Goal: Task Accomplishment & Management: Complete application form

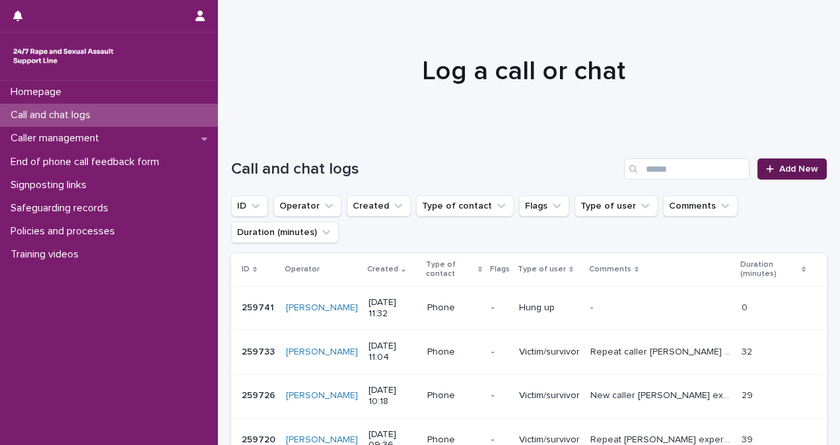
click at [779, 176] on link "Add New" at bounding box center [791, 168] width 69 height 21
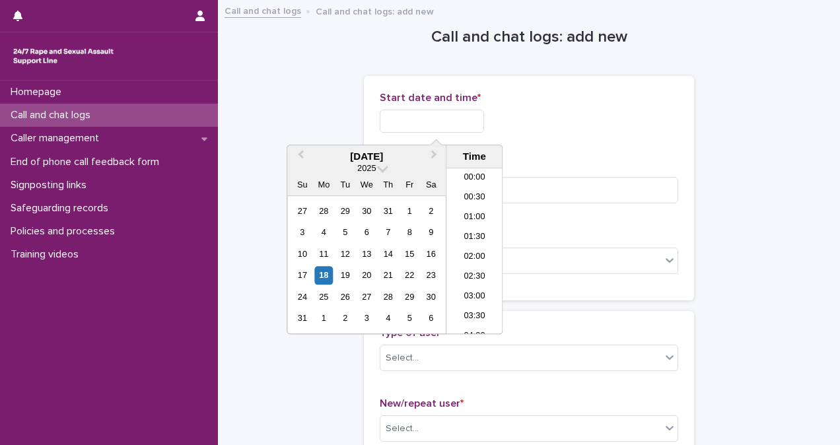
click at [403, 116] on input "text" at bounding box center [432, 121] width 104 height 23
click at [477, 248] on li "08:00" at bounding box center [474, 251] width 56 height 20
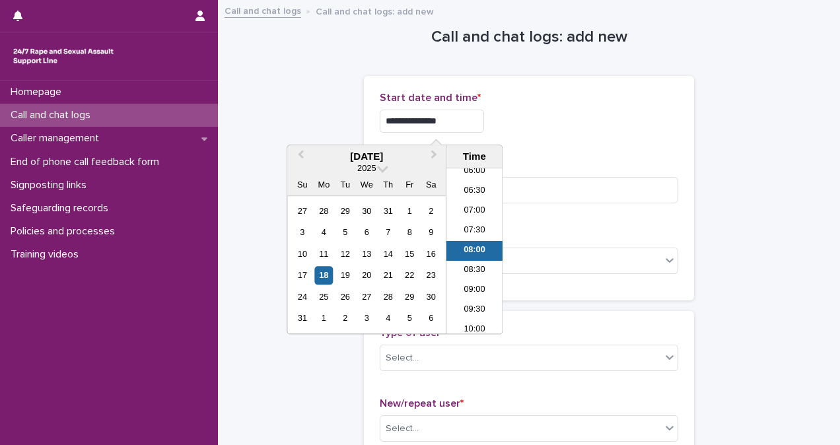
click at [456, 123] on input "**********" at bounding box center [432, 121] width 104 height 23
type input "**********"
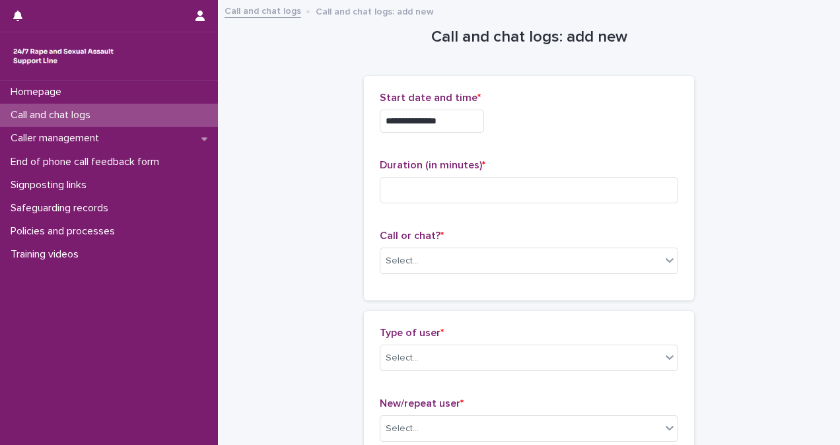
click at [548, 136] on div "**********" at bounding box center [529, 117] width 298 height 51
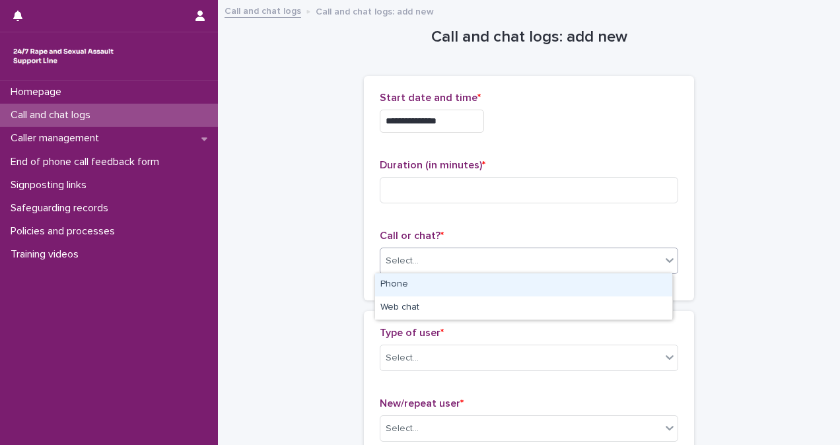
click at [494, 263] on div "Select..." at bounding box center [520, 261] width 281 height 22
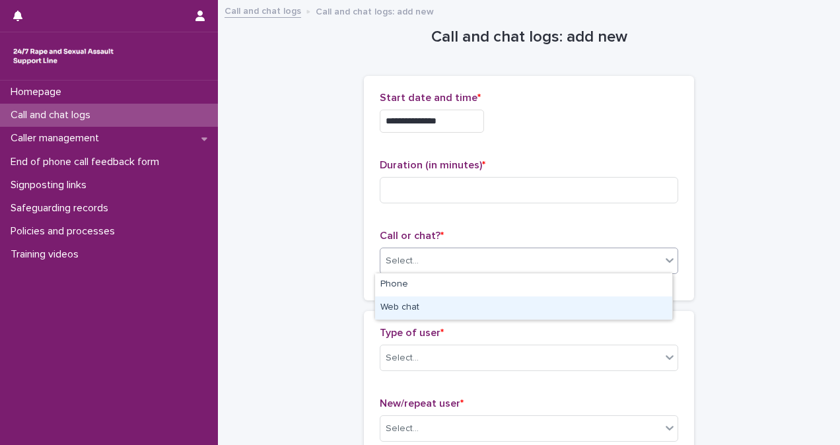
click at [487, 309] on div "Web chat" at bounding box center [523, 307] width 297 height 23
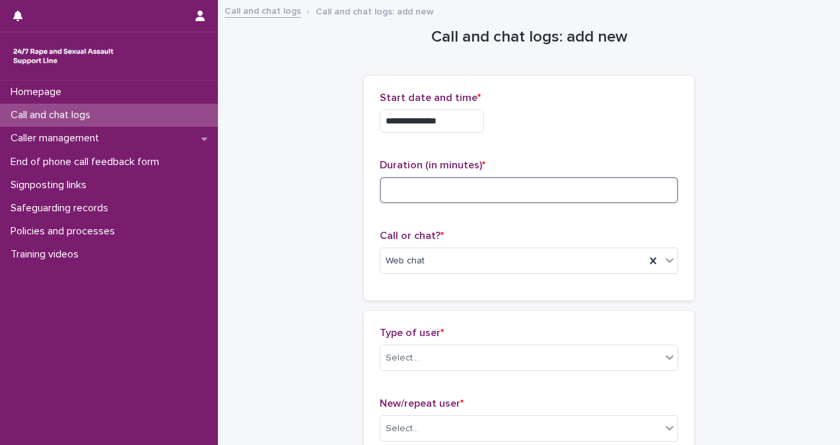
click at [479, 193] on input at bounding box center [529, 190] width 298 height 26
type input "**"
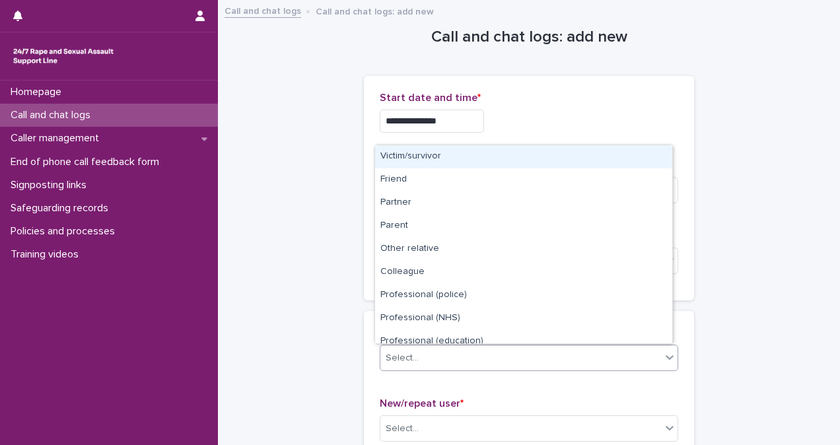
click at [497, 353] on div "Select..." at bounding box center [520, 358] width 281 height 22
click at [495, 158] on div "Victim/survivor" at bounding box center [523, 156] width 297 height 23
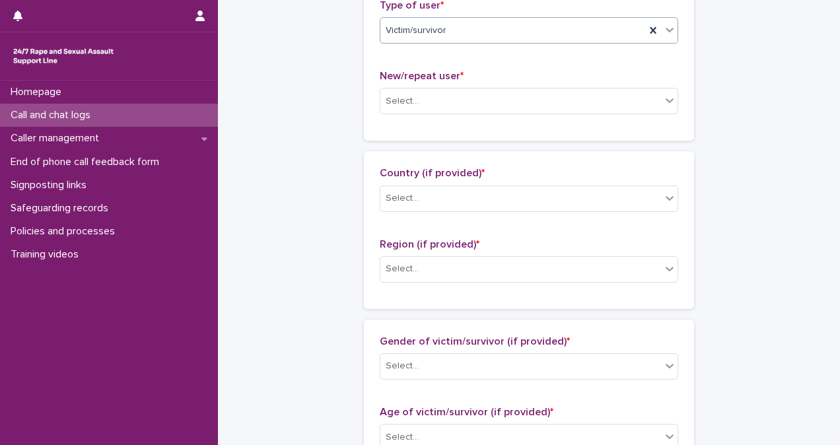
scroll to position [341, 0]
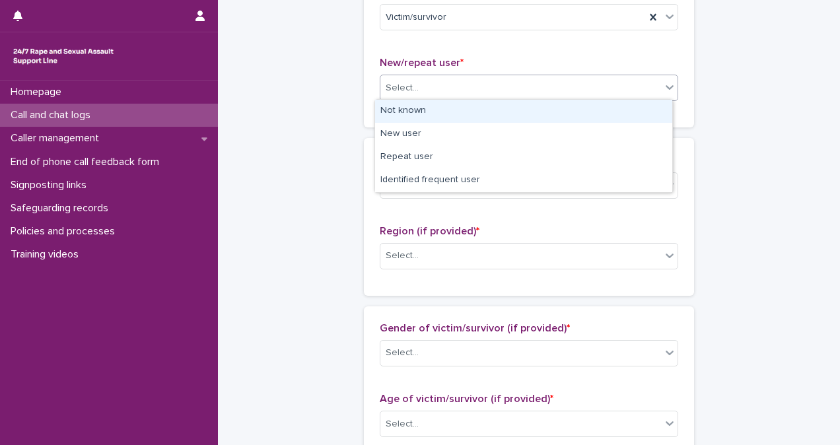
click at [428, 91] on div "Select..." at bounding box center [520, 88] width 281 height 22
click at [444, 117] on div "Not known" at bounding box center [523, 111] width 297 height 23
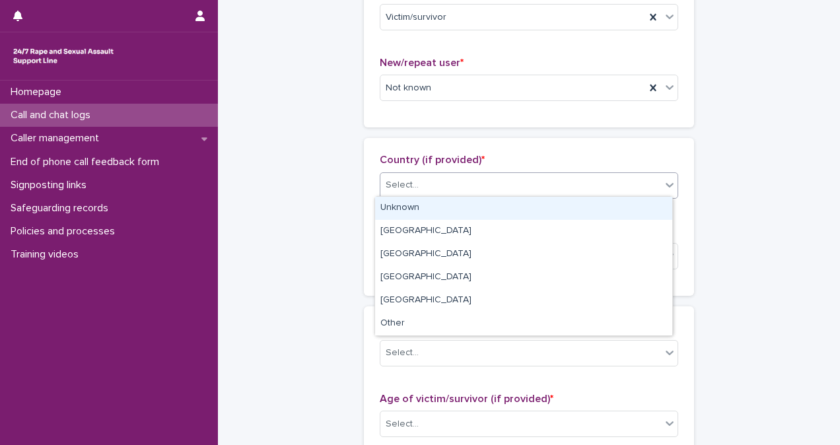
drag, startPoint x: 477, startPoint y: 176, endPoint x: 482, endPoint y: 202, distance: 26.9
click at [482, 202] on body "**********" at bounding box center [420, 222] width 840 height 445
click at [482, 202] on div "Unknown" at bounding box center [523, 208] width 297 height 23
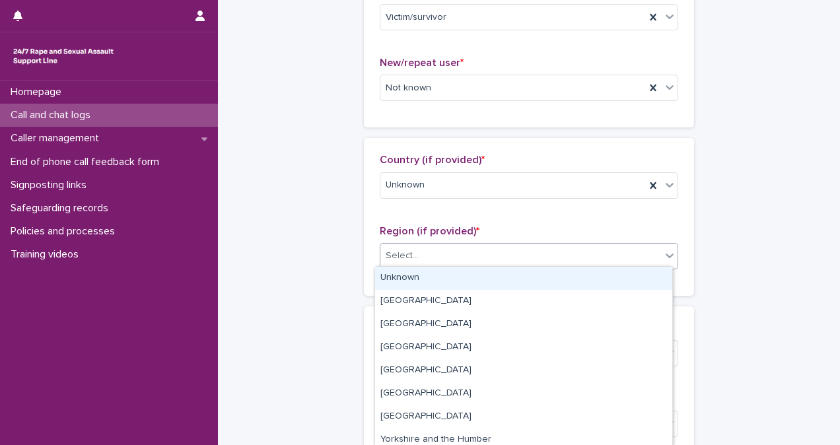
drag, startPoint x: 501, startPoint y: 259, endPoint x: 502, endPoint y: 281, distance: 21.2
click at [502, 281] on body "**********" at bounding box center [420, 222] width 840 height 445
click at [502, 281] on div "Unknown" at bounding box center [523, 278] width 297 height 23
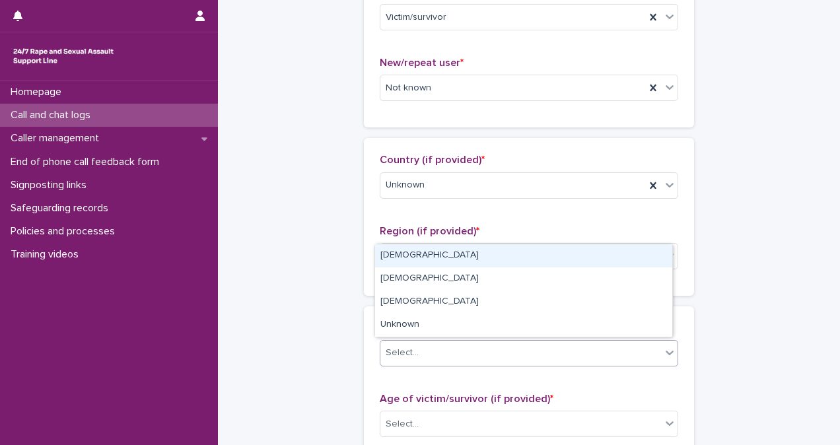
click at [516, 351] on div "Select..." at bounding box center [520, 353] width 281 height 22
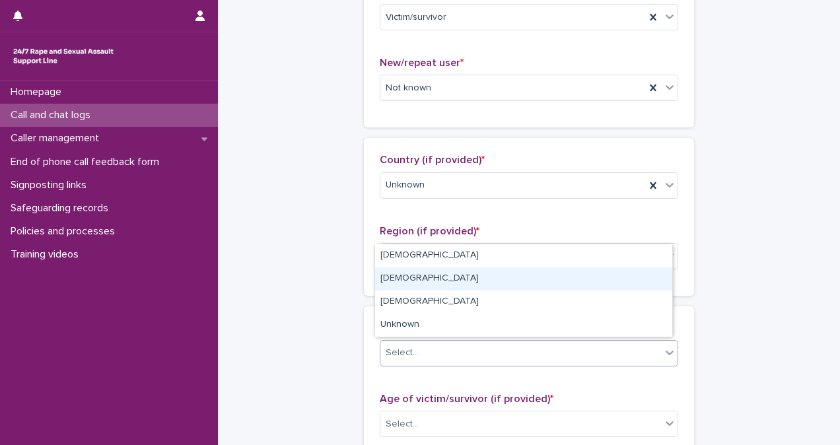
click at [522, 273] on div "[DEMOGRAPHIC_DATA]" at bounding box center [523, 278] width 297 height 23
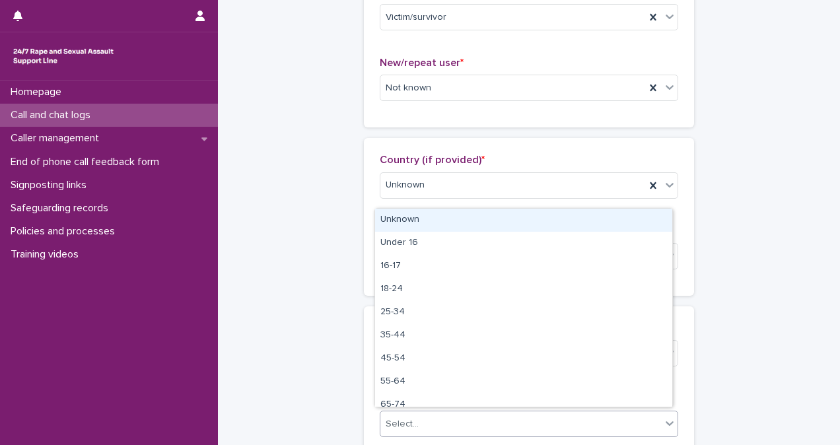
click at [537, 421] on div "Select..." at bounding box center [520, 424] width 281 height 22
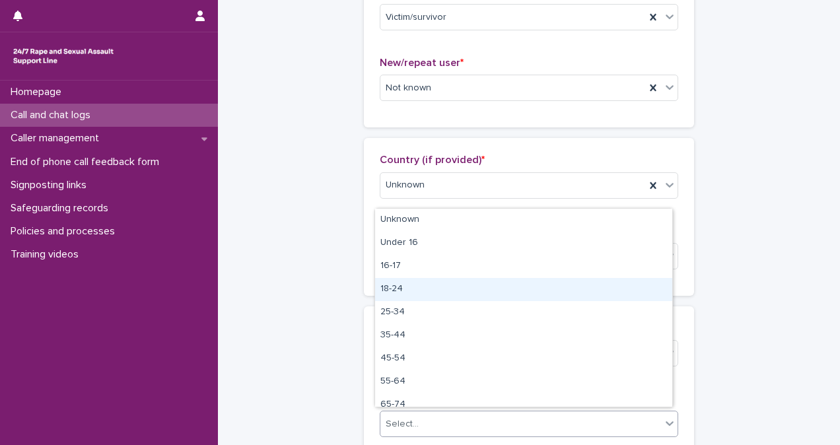
click at [532, 290] on div "18-24" at bounding box center [523, 289] width 297 height 23
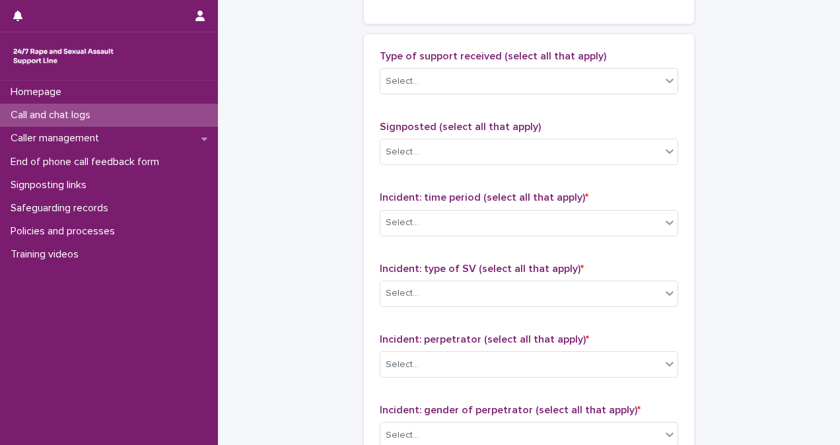
scroll to position [785, 0]
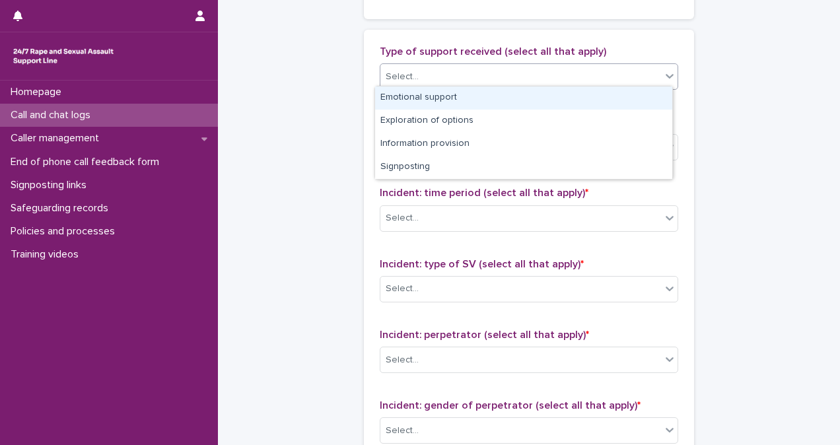
drag, startPoint x: 516, startPoint y: 73, endPoint x: 529, endPoint y: 105, distance: 35.2
click at [529, 105] on body "**********" at bounding box center [420, 222] width 840 height 445
click at [529, 105] on div "Emotional support" at bounding box center [523, 97] width 297 height 23
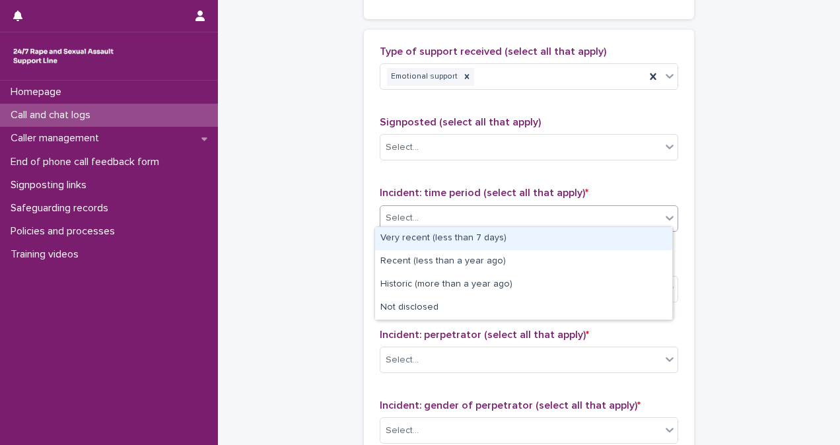
click at [547, 221] on div "Select..." at bounding box center [520, 218] width 281 height 22
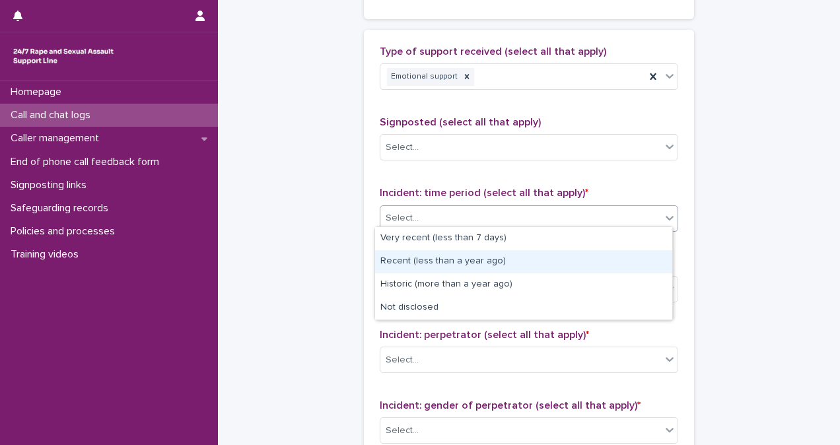
click at [557, 257] on div "Recent (less than a year ago)" at bounding box center [523, 261] width 297 height 23
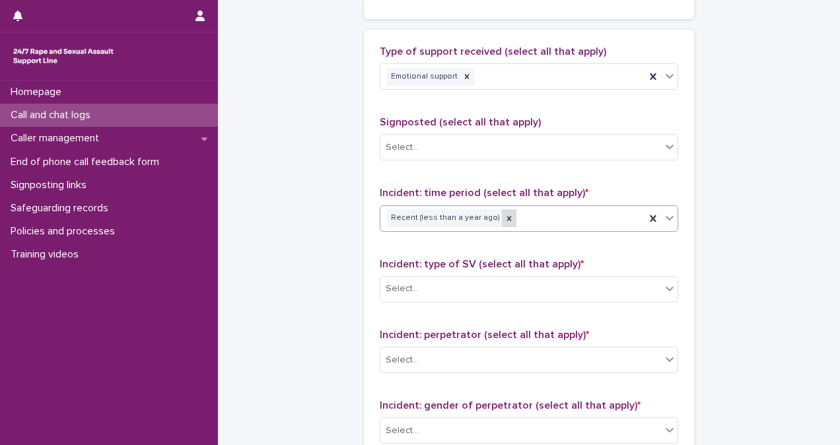
click at [504, 214] on icon at bounding box center [508, 218] width 9 height 9
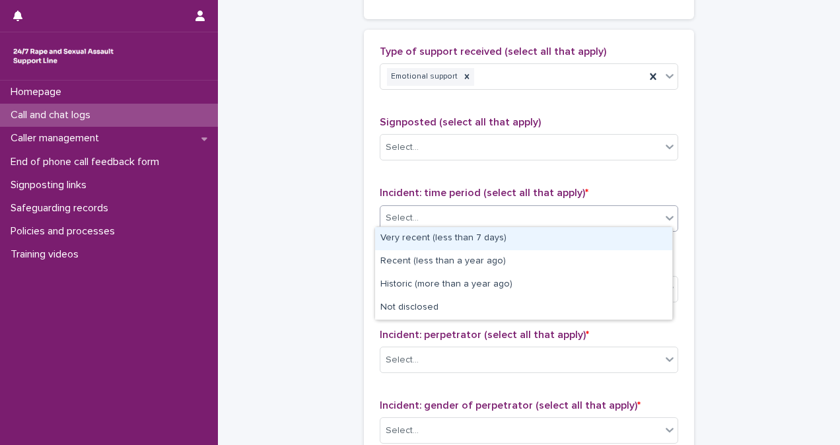
click at [496, 213] on div "Select..." at bounding box center [520, 218] width 281 height 22
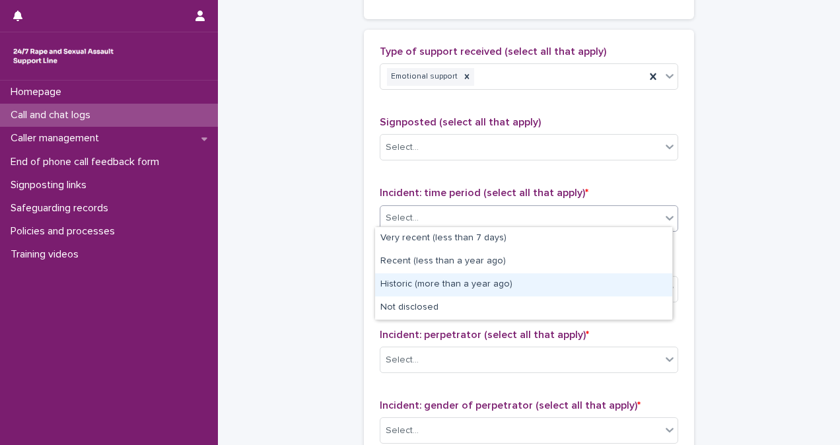
click at [503, 274] on div "Historic (more than a year ago)" at bounding box center [523, 284] width 297 height 23
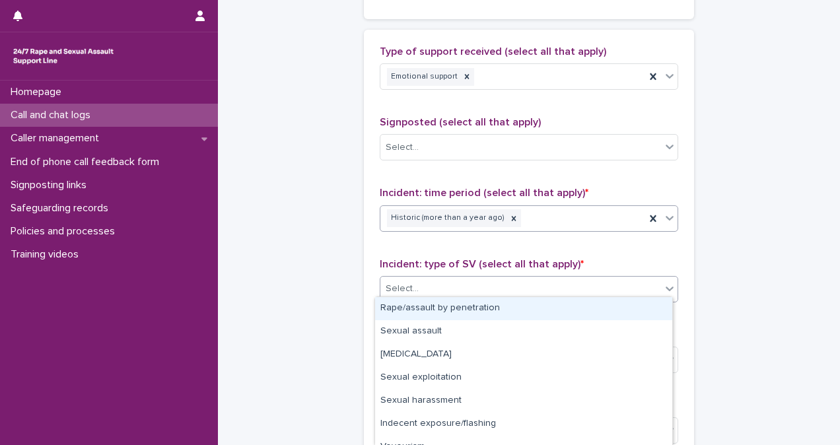
click at [503, 278] on div "Select..." at bounding box center [520, 289] width 281 height 22
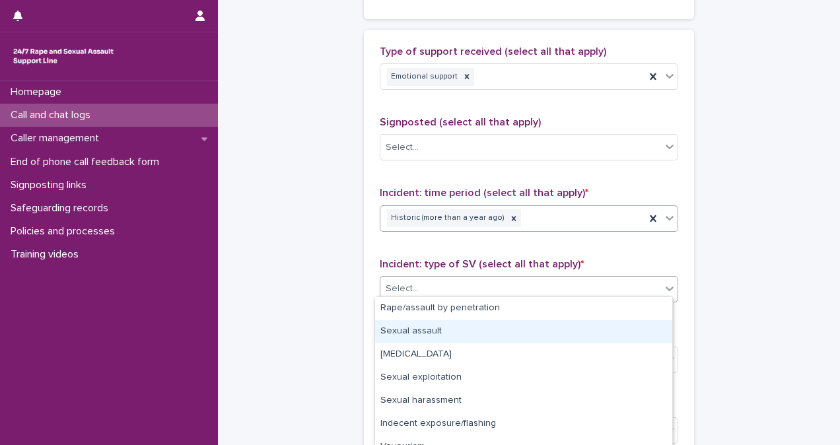
click at [515, 335] on div "Sexual assault" at bounding box center [523, 331] width 297 height 23
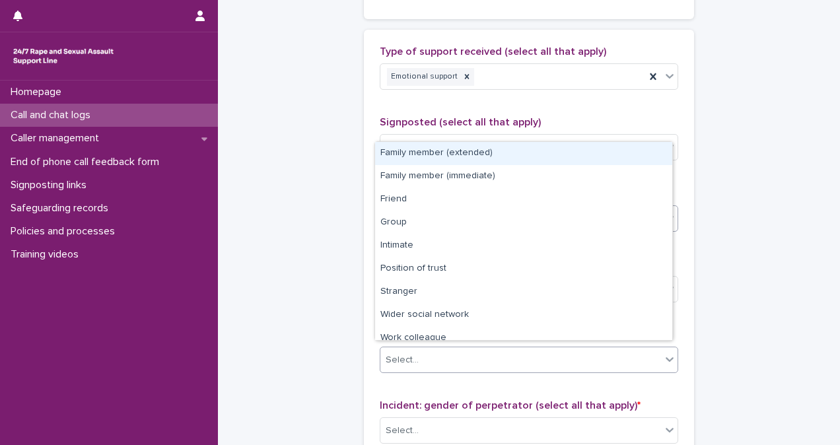
click at [518, 349] on div "Select..." at bounding box center [520, 360] width 281 height 22
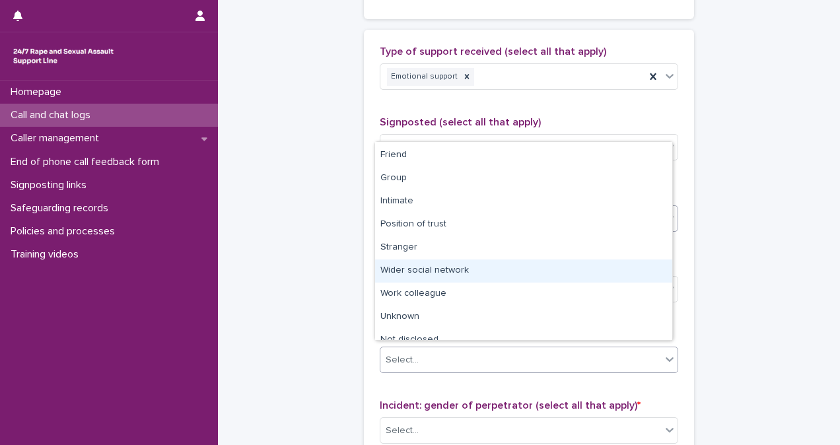
scroll to position [56, 0]
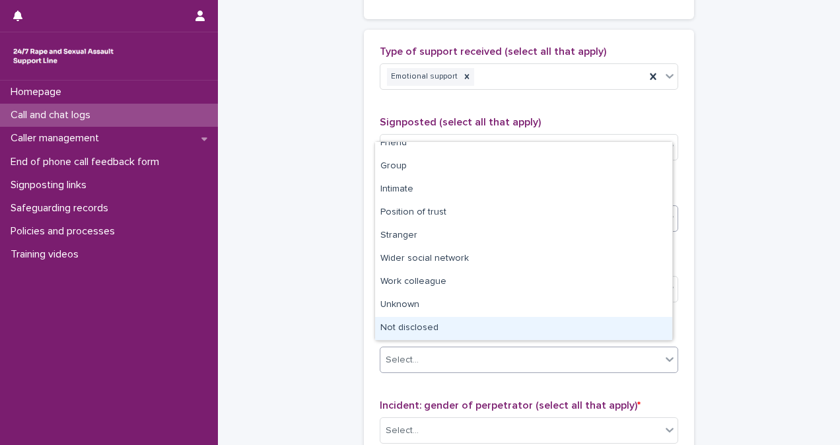
click at [628, 327] on div "Not disclosed" at bounding box center [523, 328] width 297 height 23
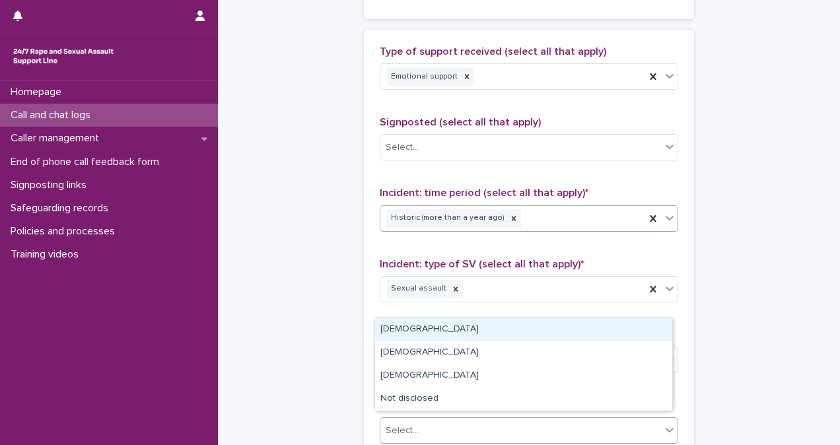
click at [557, 420] on div "Select..." at bounding box center [520, 431] width 281 height 22
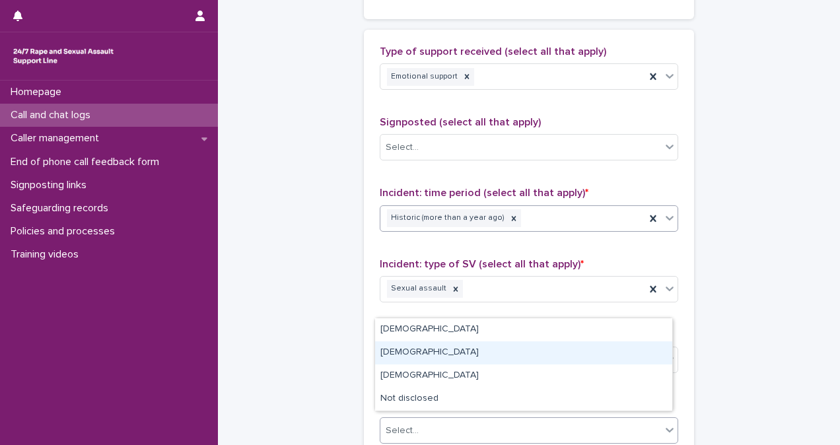
click at [523, 355] on div "[DEMOGRAPHIC_DATA]" at bounding box center [523, 352] width 297 height 23
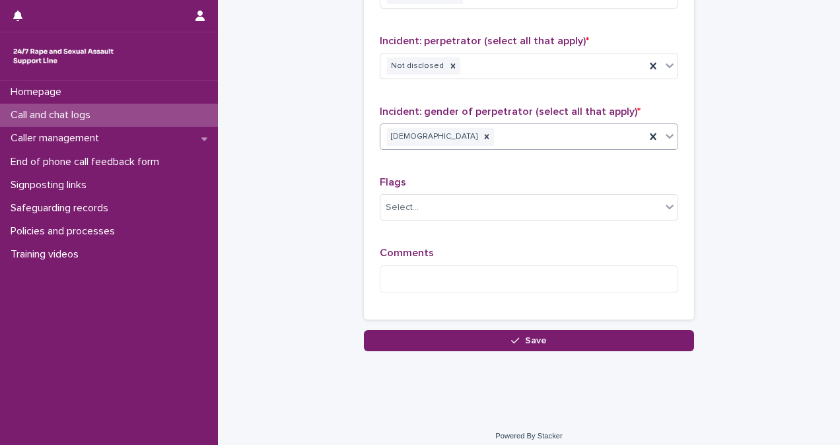
scroll to position [1081, 0]
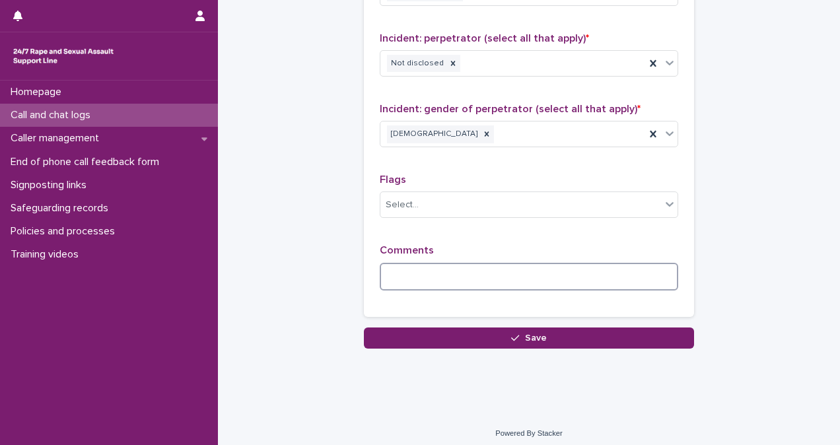
click at [469, 263] on textarea at bounding box center [529, 277] width 298 height 28
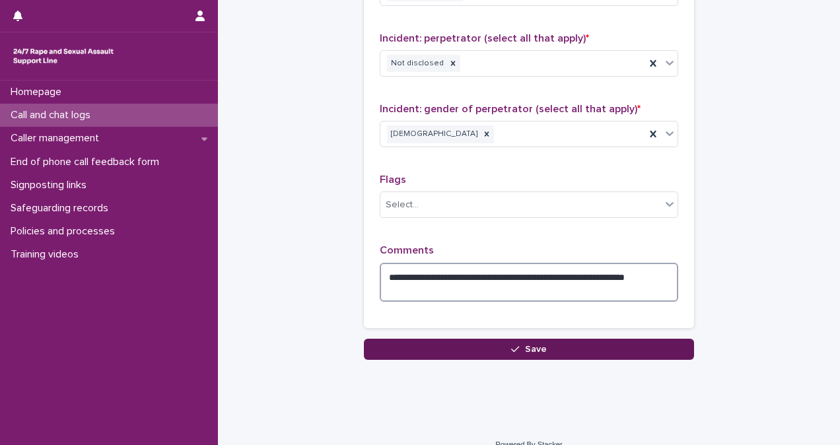
type textarea "**********"
click at [529, 345] on span "Save" at bounding box center [536, 349] width 22 height 9
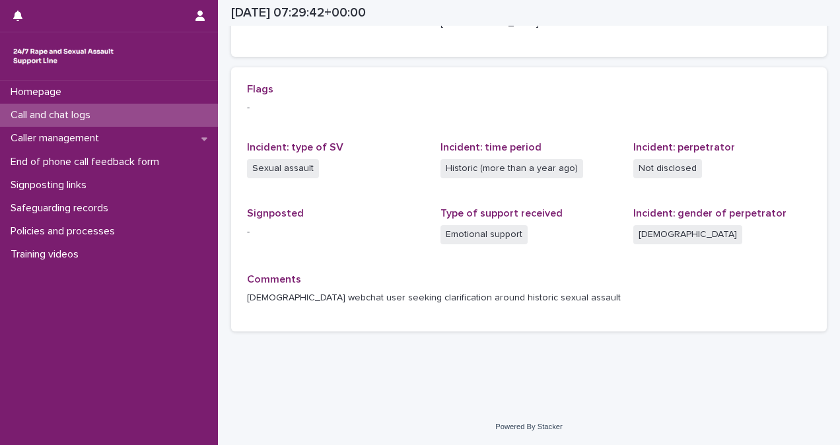
scroll to position [256, 0]
click at [483, 379] on div "Loading... Saving… Loading... Saving… [DATE] 07:29:42+00:00 [DATE] 08:29 Sorry,…" at bounding box center [529, 76] width 622 height 663
click at [112, 121] on div "Call and chat logs" at bounding box center [109, 115] width 218 height 23
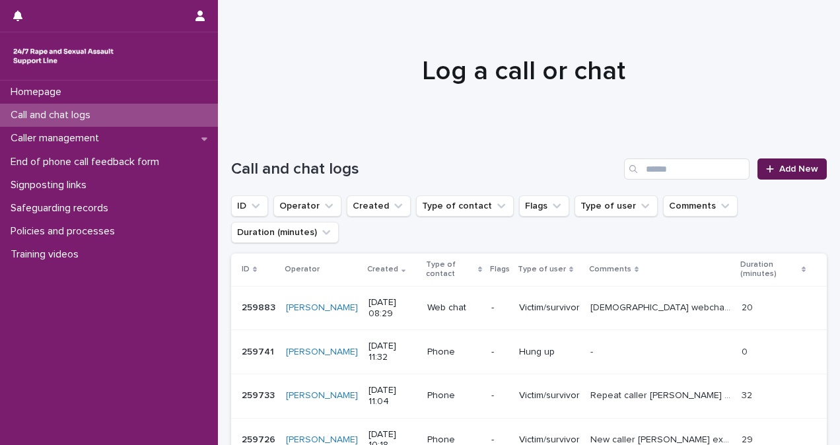
click at [782, 172] on span "Add New" at bounding box center [798, 168] width 39 height 9
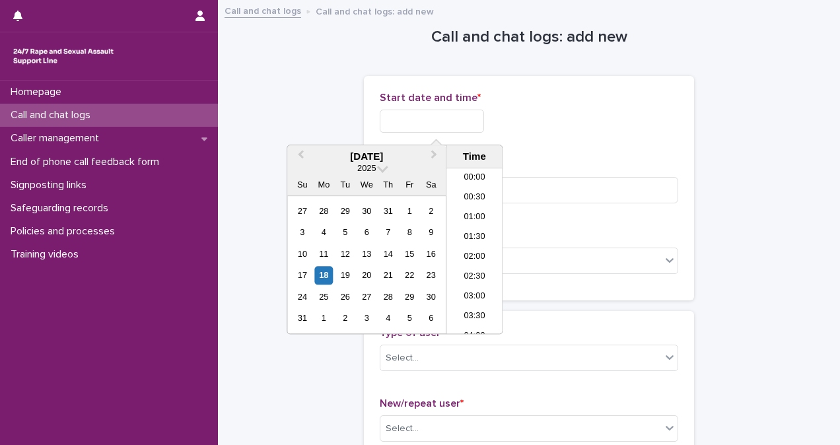
scroll to position [264, 0]
click at [440, 118] on input "text" at bounding box center [432, 121] width 104 height 23
click at [476, 257] on li "08:30" at bounding box center [474, 251] width 56 height 20
click at [453, 115] on input "**********" at bounding box center [432, 121] width 104 height 23
type input "**********"
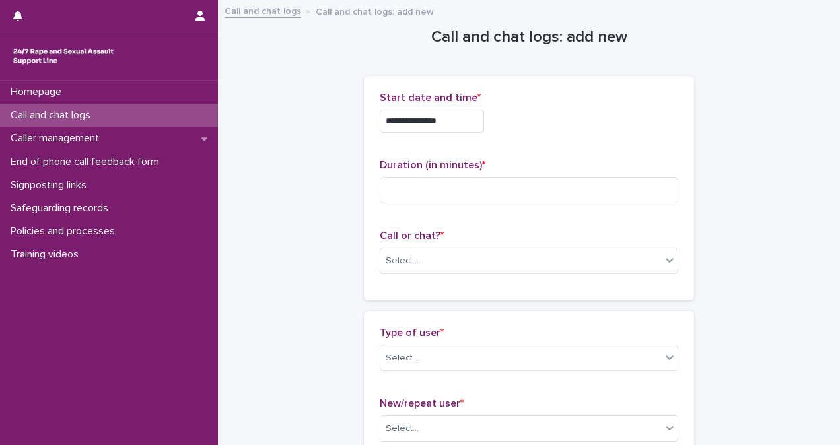
click at [632, 112] on div "**********" at bounding box center [529, 121] width 298 height 23
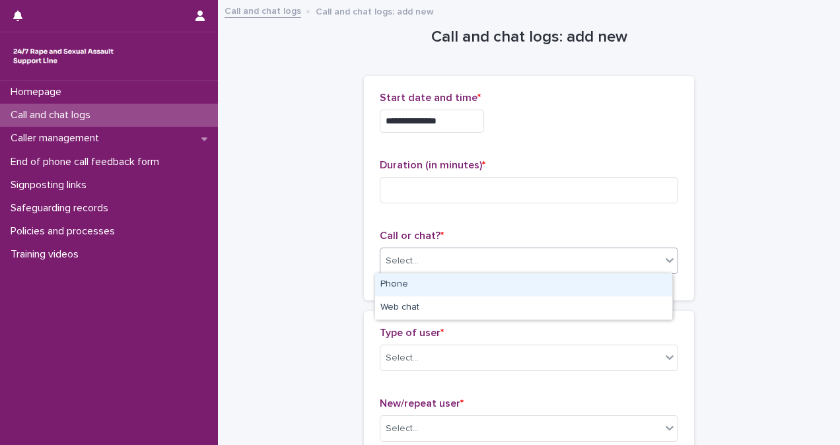
click at [553, 253] on div "Select..." at bounding box center [520, 261] width 281 height 22
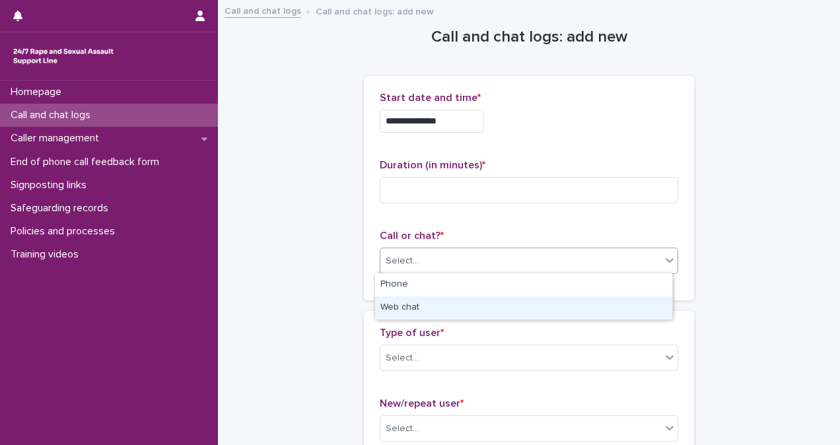
click at [557, 302] on div "Web chat" at bounding box center [523, 307] width 297 height 23
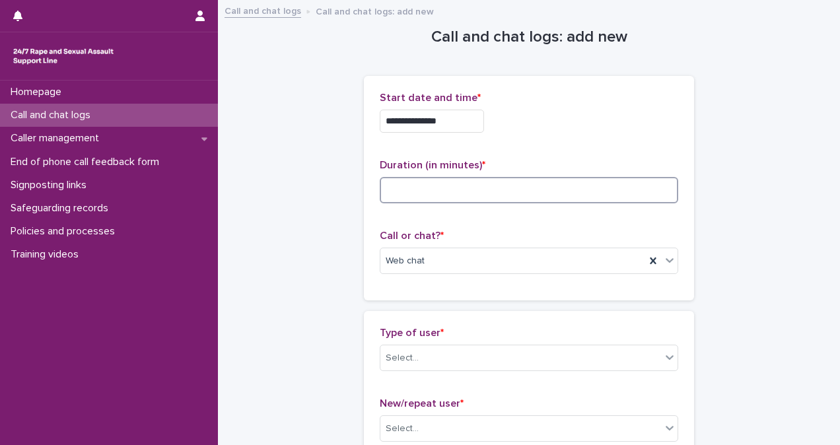
click at [481, 188] on input at bounding box center [529, 190] width 298 height 26
type input "*"
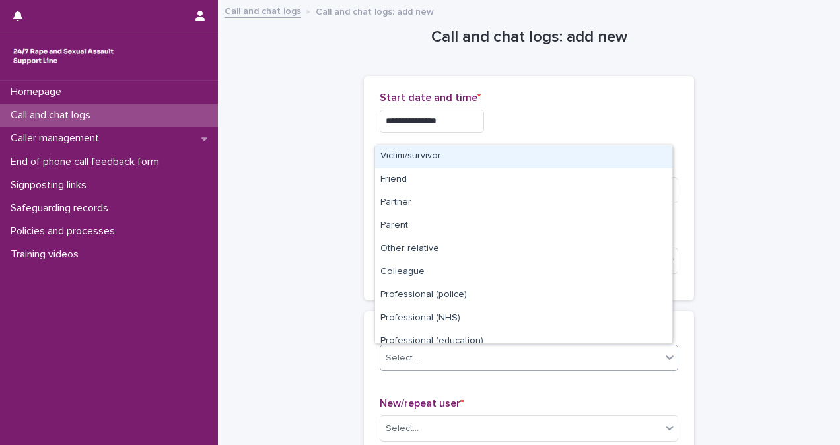
click at [469, 351] on div "Select..." at bounding box center [520, 358] width 281 height 22
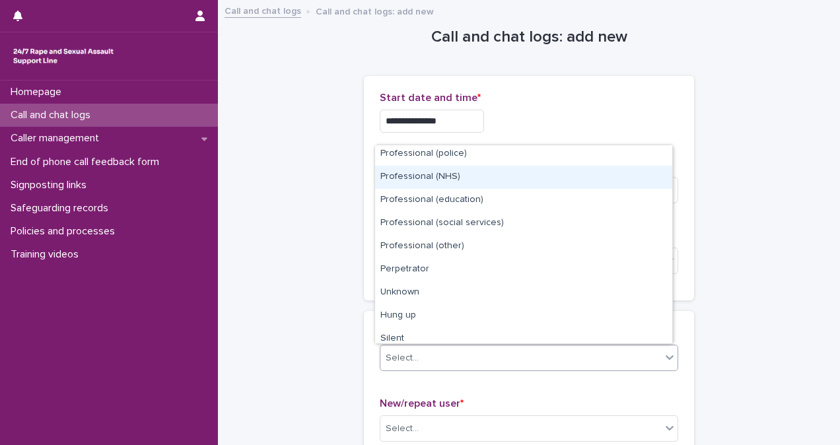
scroll to position [149, 0]
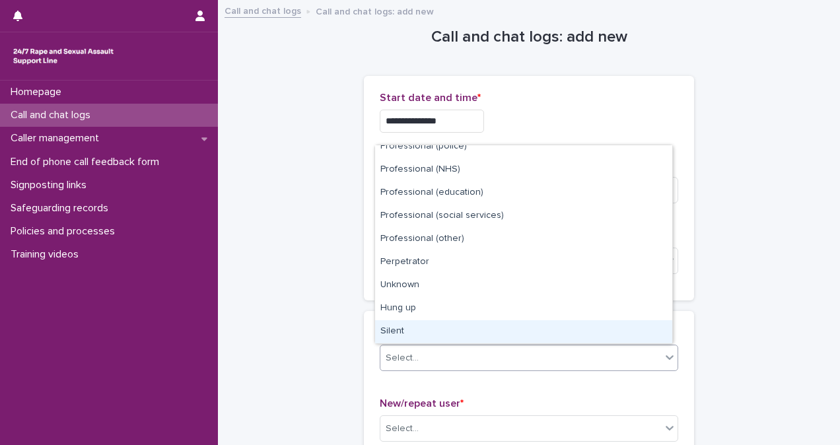
click at [636, 325] on div "Silent" at bounding box center [523, 331] width 297 height 23
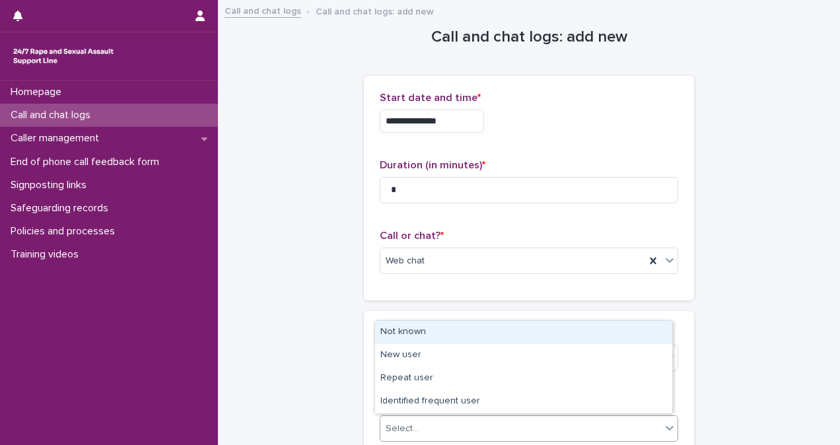
click at [589, 427] on div "Select..." at bounding box center [520, 429] width 281 height 22
click at [551, 338] on div "Not known" at bounding box center [523, 332] width 297 height 23
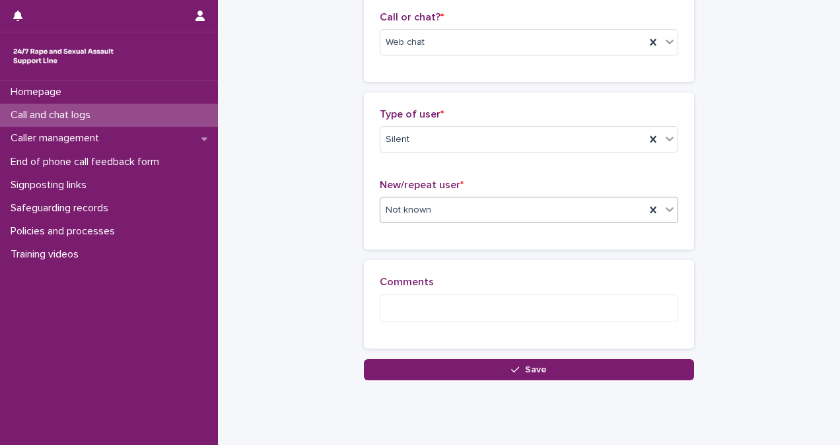
scroll to position [242, 0]
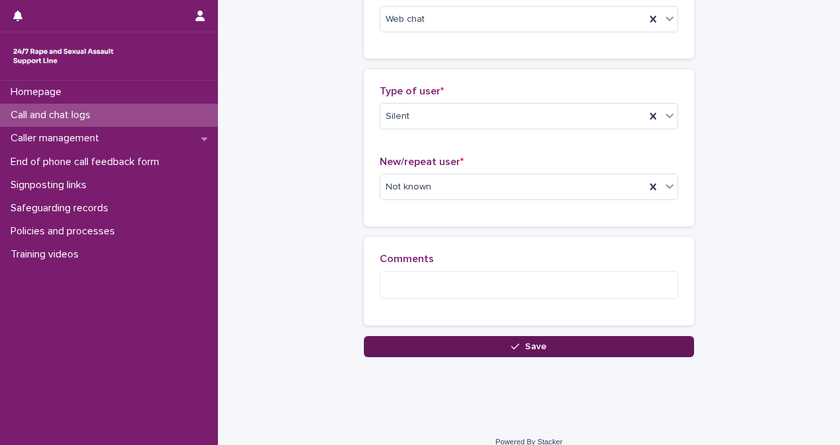
click at [519, 343] on div "button" at bounding box center [517, 346] width 13 height 9
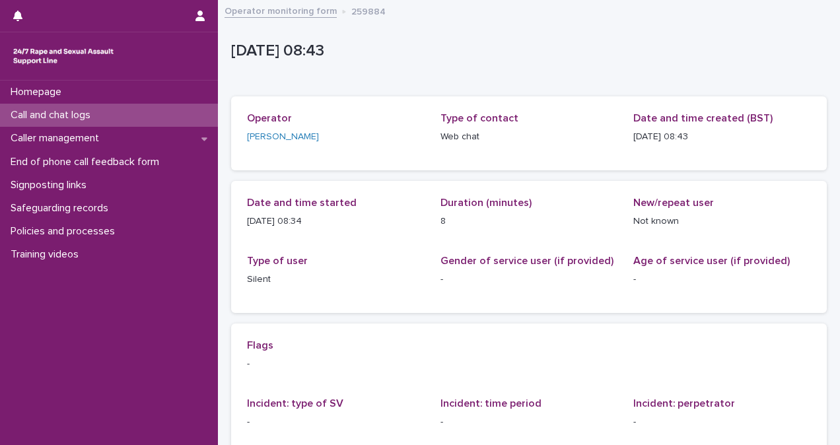
click at [71, 115] on p "Call and chat logs" at bounding box center [53, 115] width 96 height 13
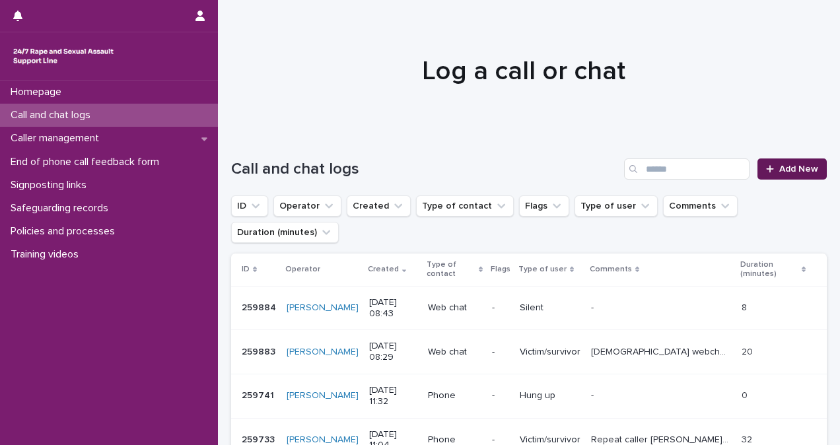
click at [779, 166] on span "Add New" at bounding box center [798, 168] width 39 height 9
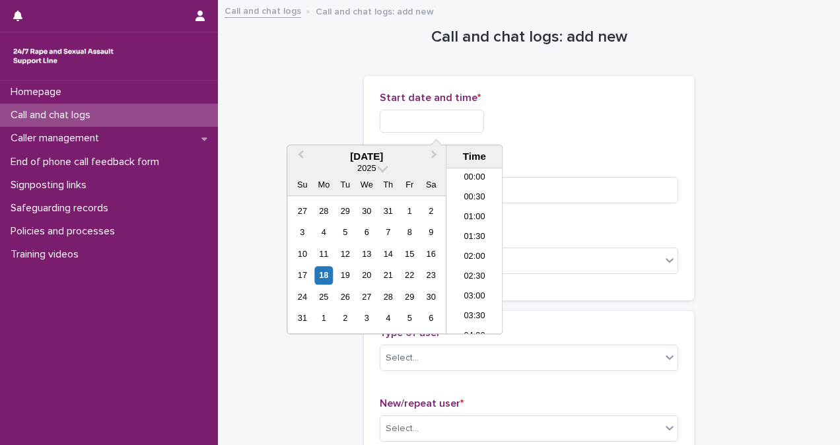
click at [438, 121] on input "text" at bounding box center [432, 121] width 104 height 23
click at [478, 252] on li "08:30" at bounding box center [474, 251] width 56 height 20
click at [452, 126] on input "**********" at bounding box center [432, 121] width 104 height 23
type input "**********"
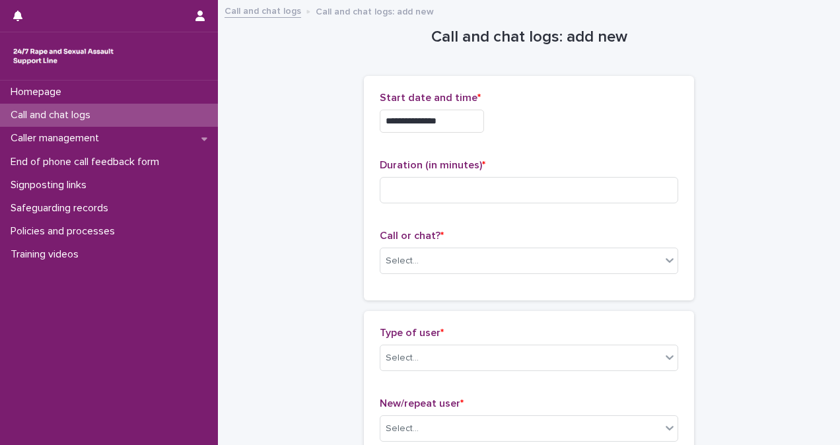
click at [610, 163] on p "Duration (in minutes) *" at bounding box center [529, 165] width 298 height 13
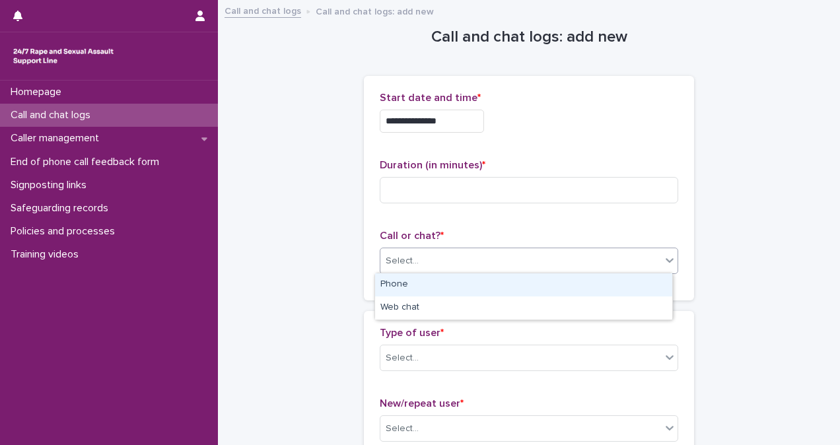
click at [558, 250] on div "Select..." at bounding box center [520, 261] width 281 height 22
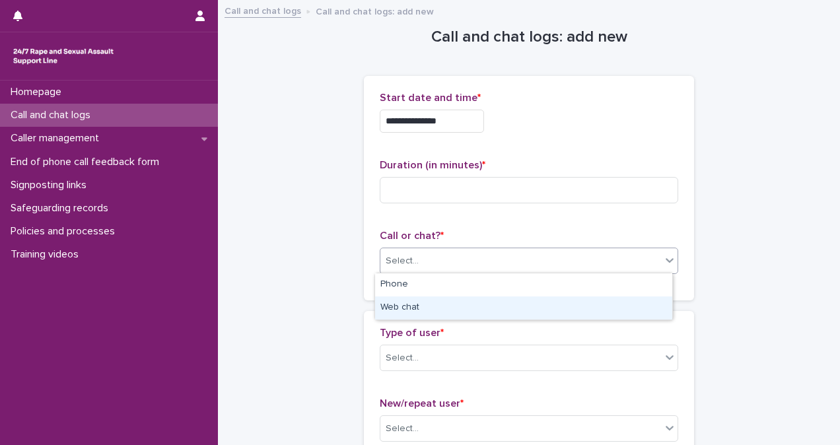
click at [539, 308] on div "Web chat" at bounding box center [523, 307] width 297 height 23
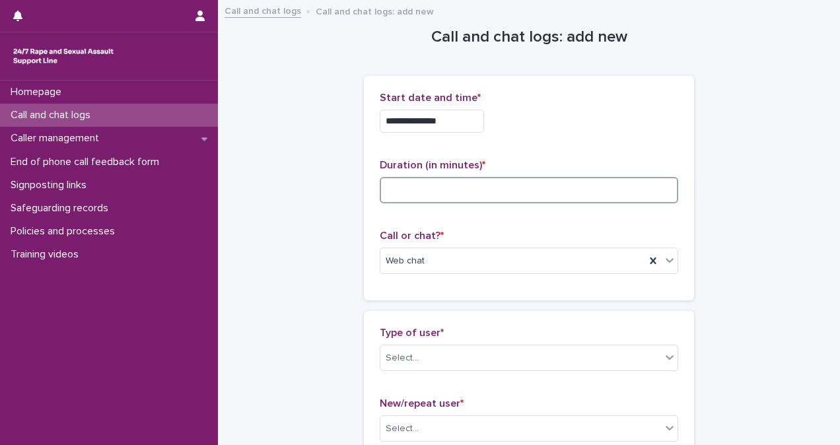
click at [458, 192] on input at bounding box center [529, 190] width 298 height 26
type input "**"
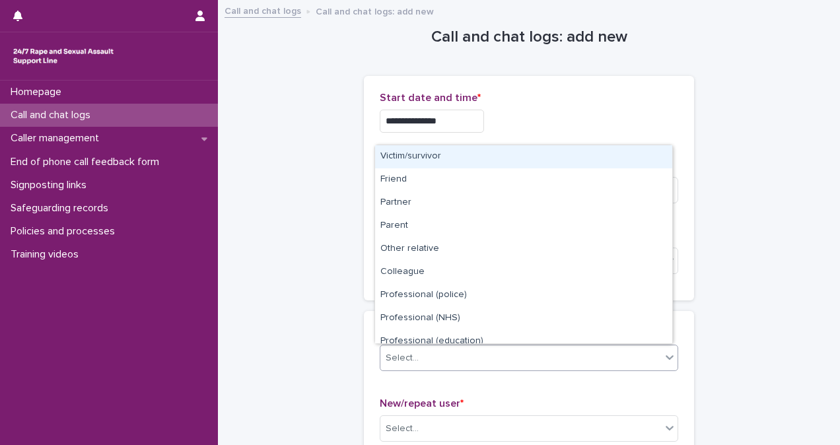
click at [467, 360] on div "Select..." at bounding box center [520, 358] width 281 height 22
click at [465, 158] on div "Victim/survivor" at bounding box center [523, 156] width 297 height 23
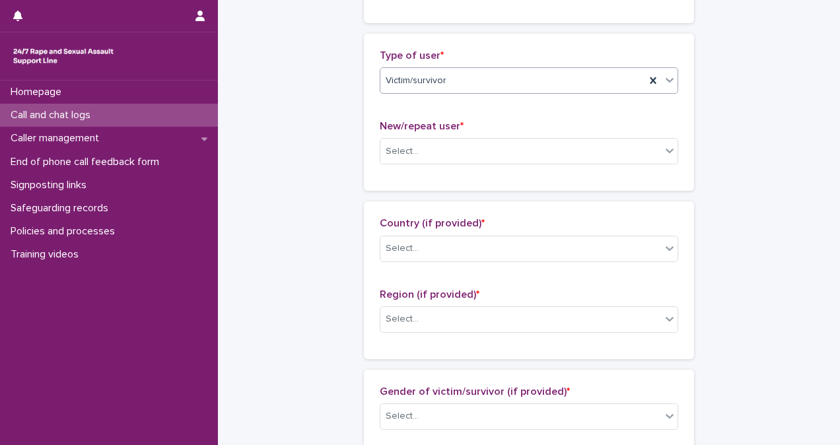
scroll to position [274, 0]
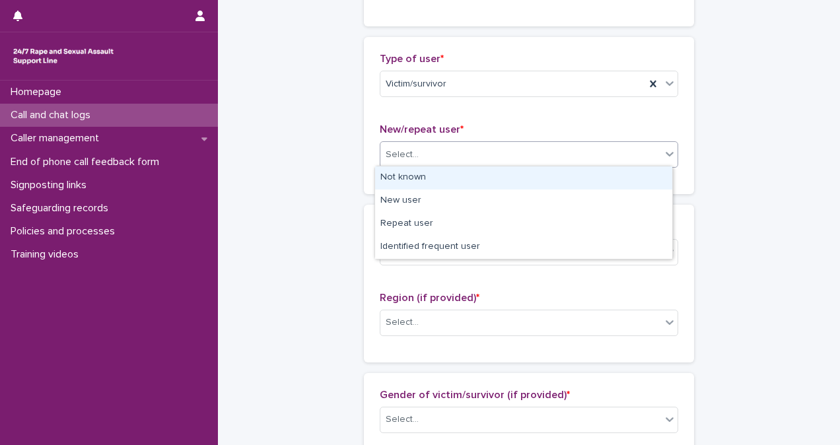
click at [487, 151] on div "Select..." at bounding box center [520, 155] width 281 height 22
click at [481, 180] on div "Not known" at bounding box center [523, 177] width 297 height 23
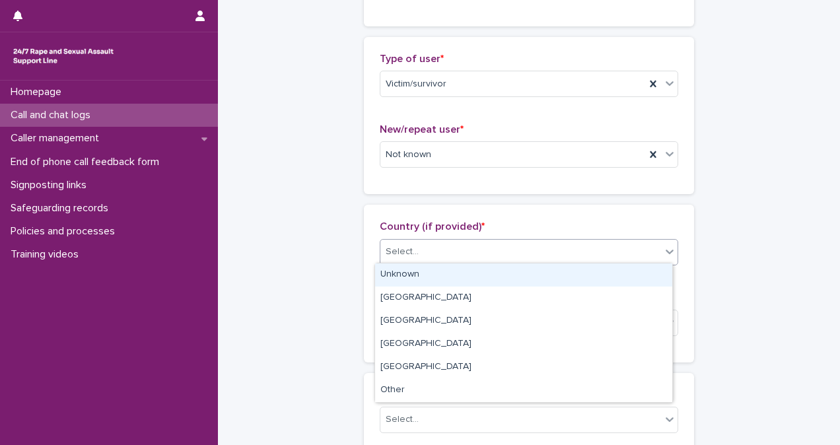
click at [476, 248] on div "Select..." at bounding box center [520, 252] width 281 height 22
click at [477, 272] on div "Unknown" at bounding box center [523, 274] width 297 height 23
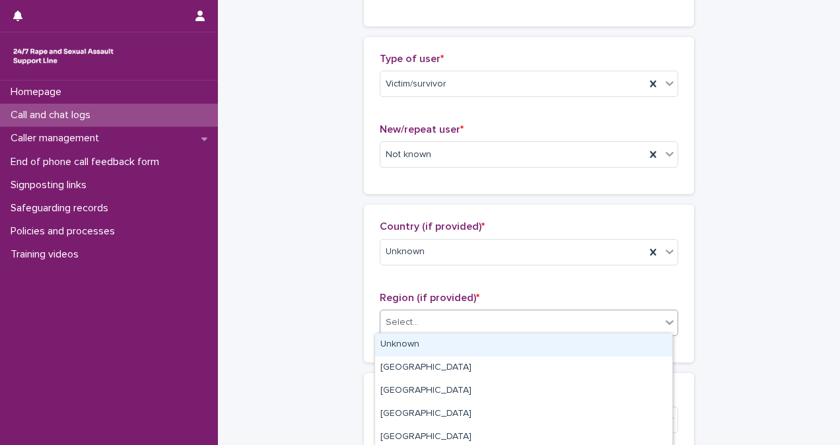
drag, startPoint x: 491, startPoint y: 327, endPoint x: 491, endPoint y: 345, distance: 17.8
click at [491, 345] on body "**********" at bounding box center [420, 222] width 840 height 445
click at [491, 345] on div "Unknown" at bounding box center [523, 344] width 297 height 23
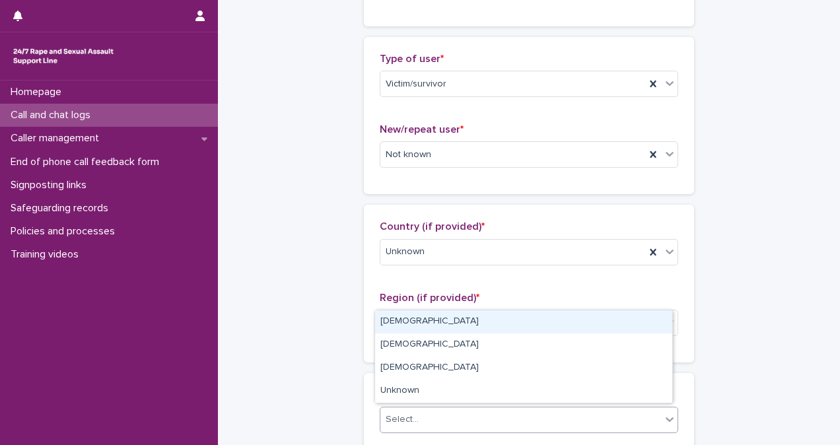
click at [492, 409] on div "Select..." at bounding box center [520, 420] width 281 height 22
click at [500, 322] on div "[DEMOGRAPHIC_DATA]" at bounding box center [523, 321] width 297 height 23
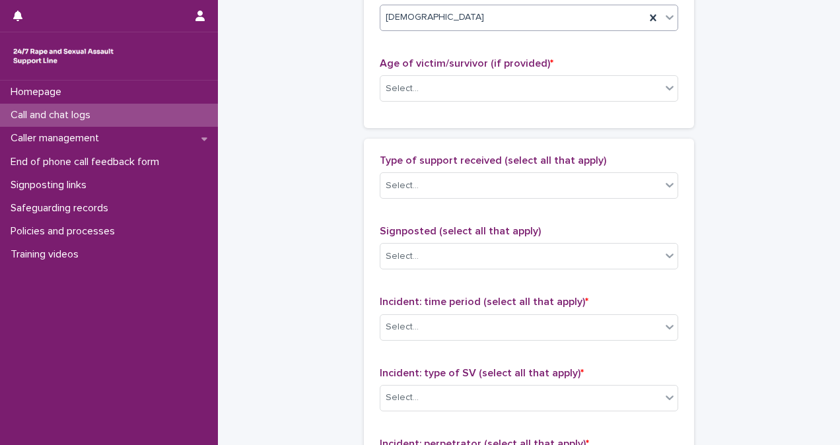
scroll to position [676, 0]
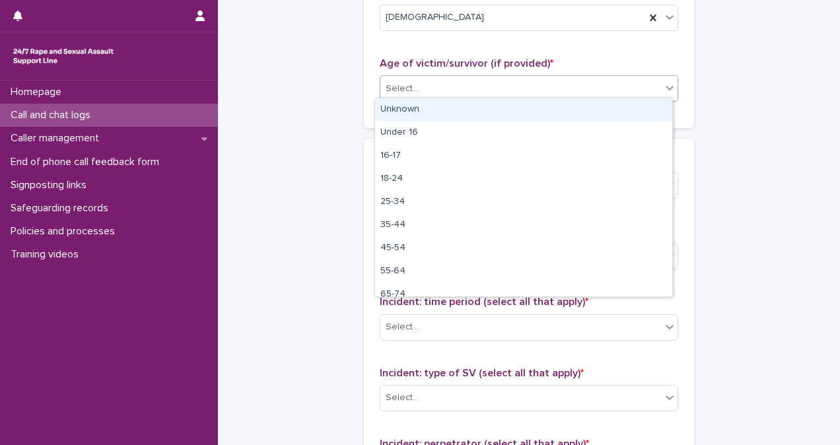
click at [610, 91] on div "Select..." at bounding box center [520, 89] width 281 height 22
click at [611, 108] on div "Unknown" at bounding box center [523, 109] width 297 height 23
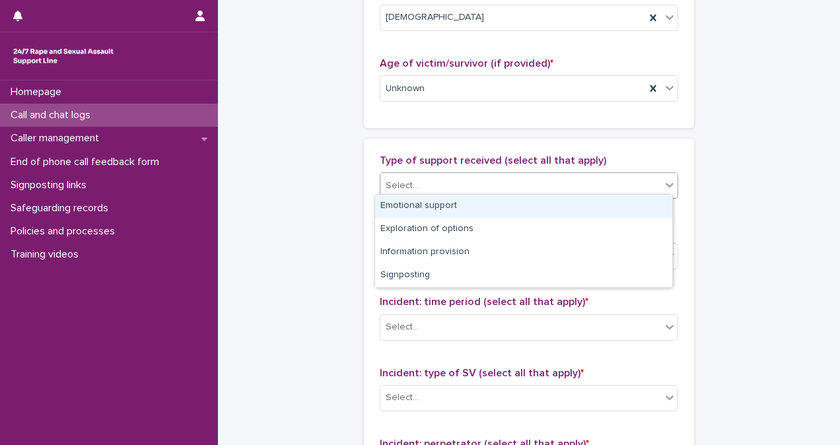
click at [582, 181] on div "Select..." at bounding box center [520, 186] width 281 height 22
click at [582, 207] on div "Emotional support" at bounding box center [523, 206] width 297 height 23
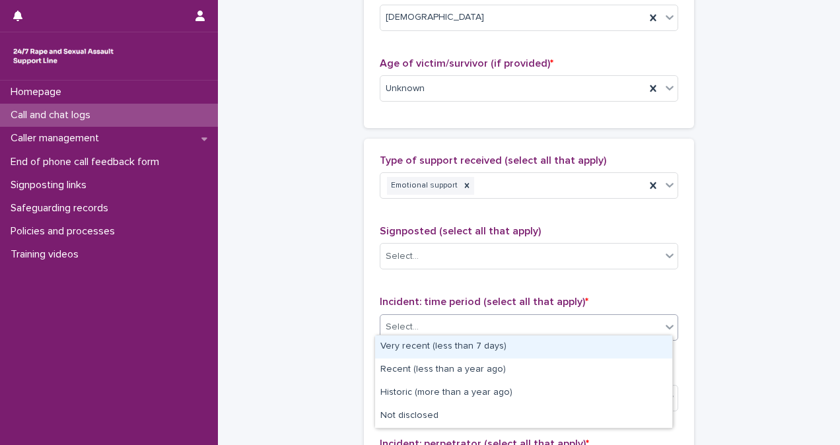
click at [578, 325] on div "Select..." at bounding box center [520, 327] width 281 height 22
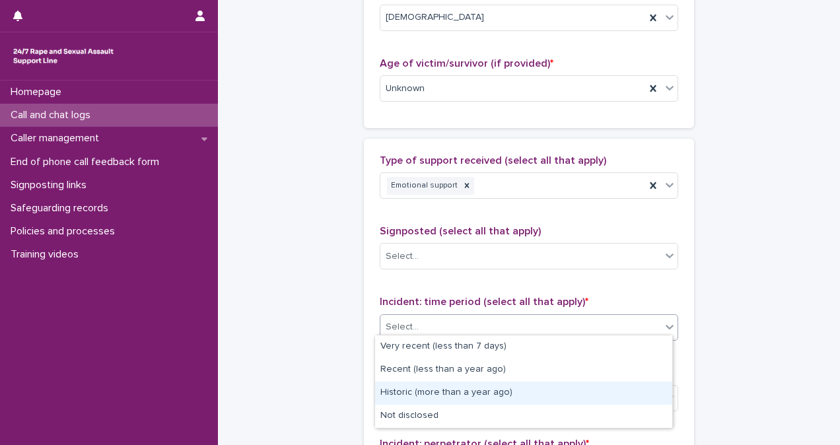
click at [571, 395] on div "Historic (more than a year ago)" at bounding box center [523, 393] width 297 height 23
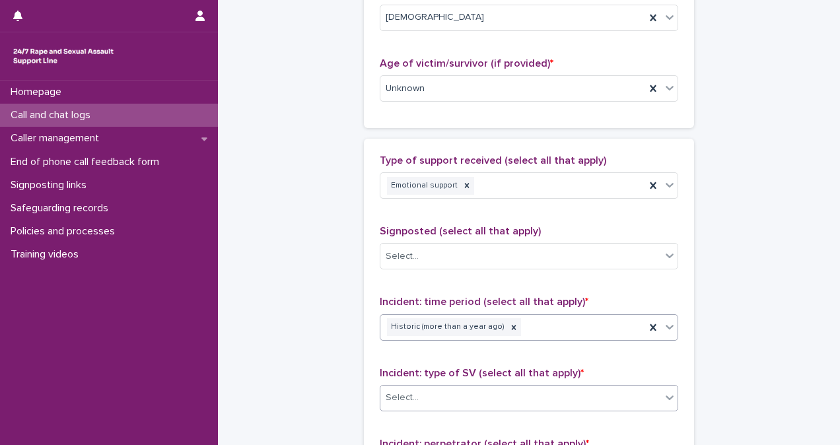
click at [572, 391] on div "Select..." at bounding box center [520, 398] width 281 height 22
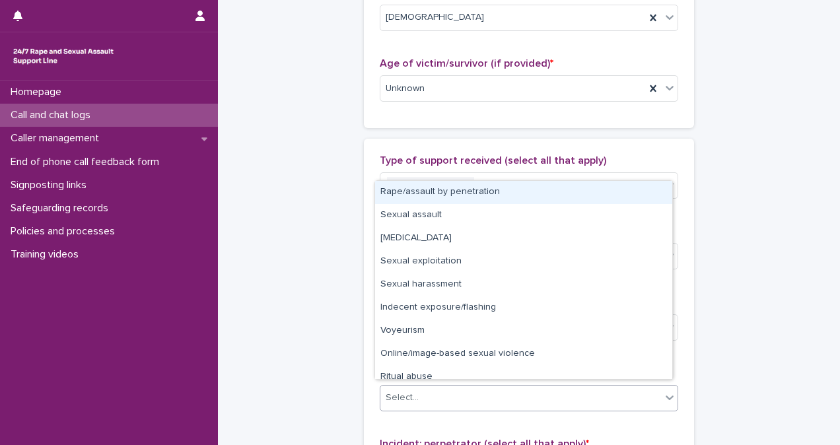
click at [528, 191] on div "Rape/assault by penetration" at bounding box center [523, 192] width 297 height 23
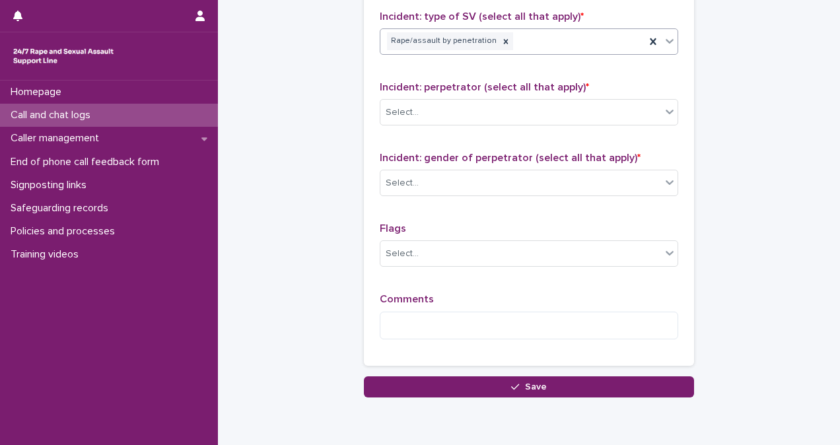
scroll to position [1038, 0]
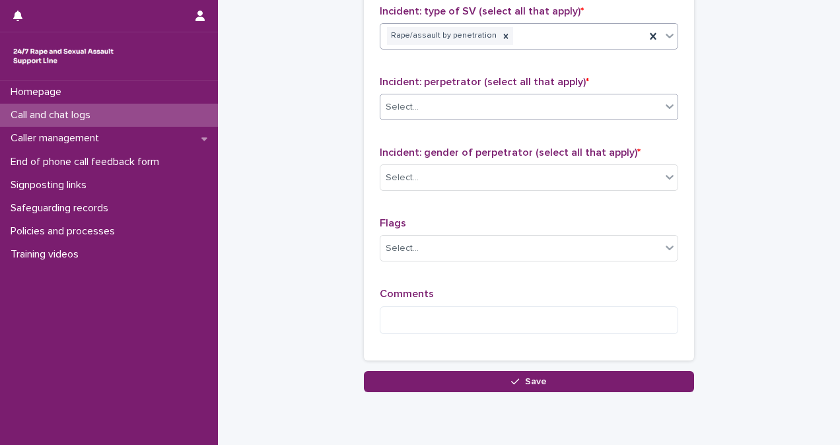
click at [446, 99] on div "Select..." at bounding box center [520, 107] width 281 height 22
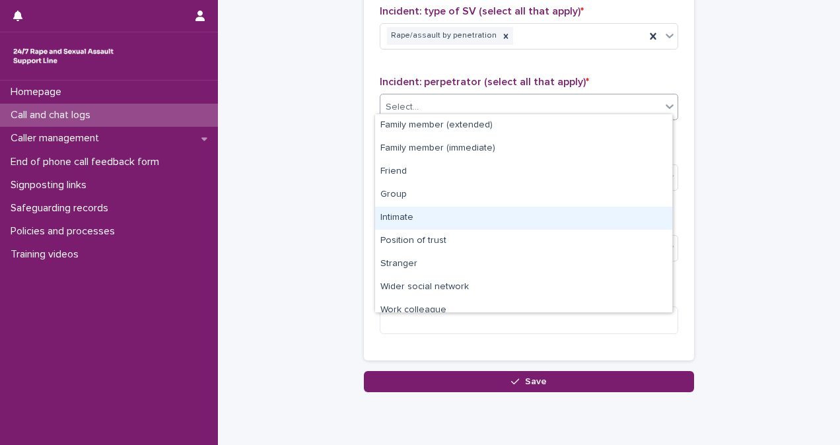
click at [469, 223] on div "Intimate" at bounding box center [523, 218] width 297 height 23
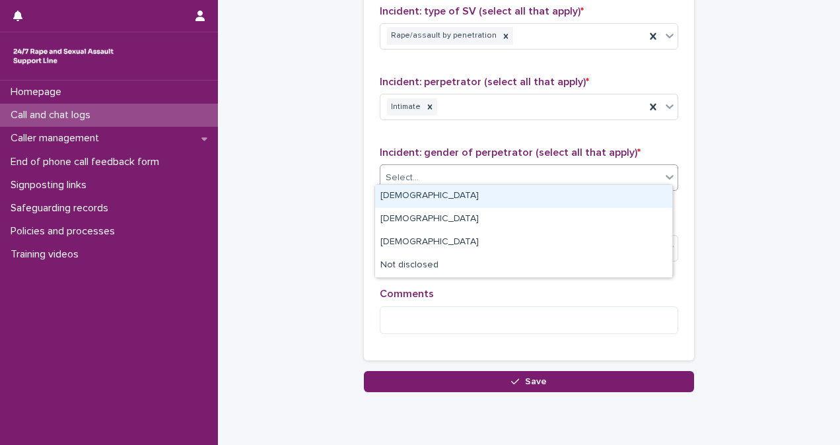
click at [493, 167] on div "Select..." at bounding box center [520, 178] width 281 height 22
click at [498, 198] on div "[DEMOGRAPHIC_DATA]" at bounding box center [523, 196] width 297 height 23
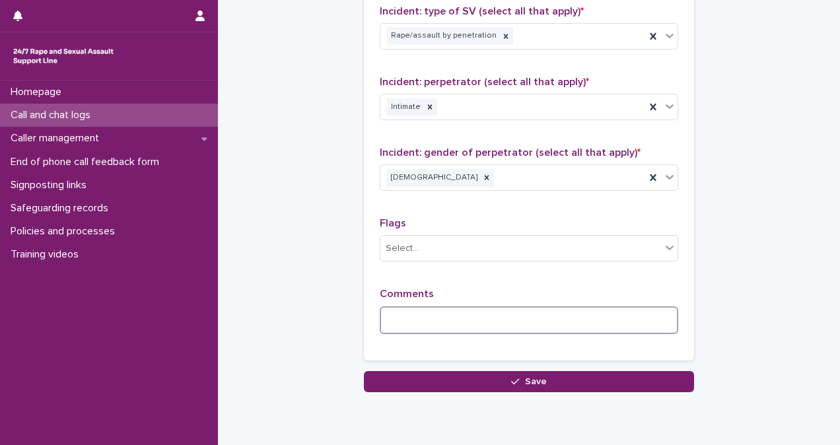
click at [467, 309] on textarea at bounding box center [529, 320] width 298 height 28
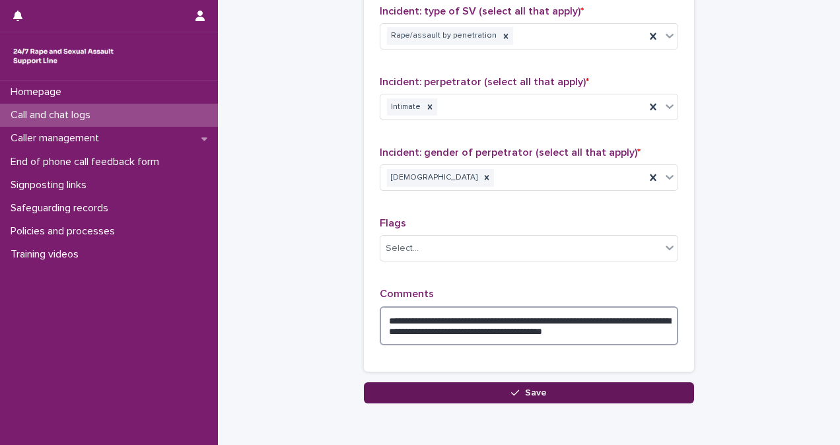
type textarea "**********"
click at [490, 382] on button "Save" at bounding box center [529, 392] width 330 height 21
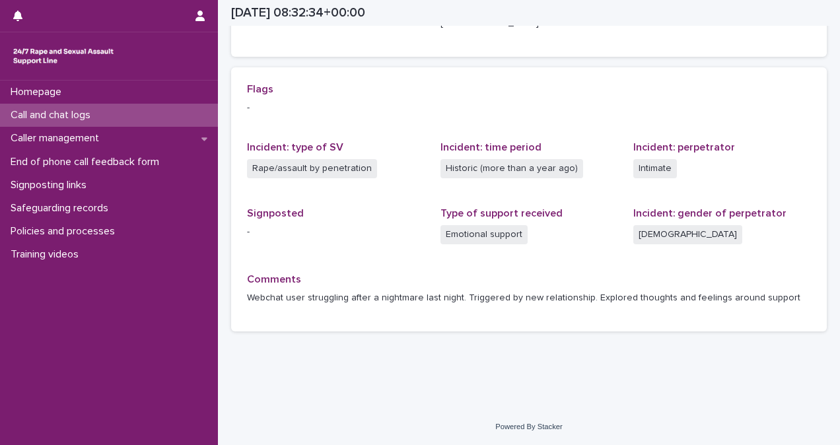
scroll to position [256, 0]
click at [490, 381] on div "Loading... Saving… Loading... Saving… [DATE] 08:32:34+00:00 [DATE] 09:32 Sorry,…" at bounding box center [529, 76] width 622 height 663
click at [125, 124] on div "Call and chat logs" at bounding box center [109, 115] width 218 height 23
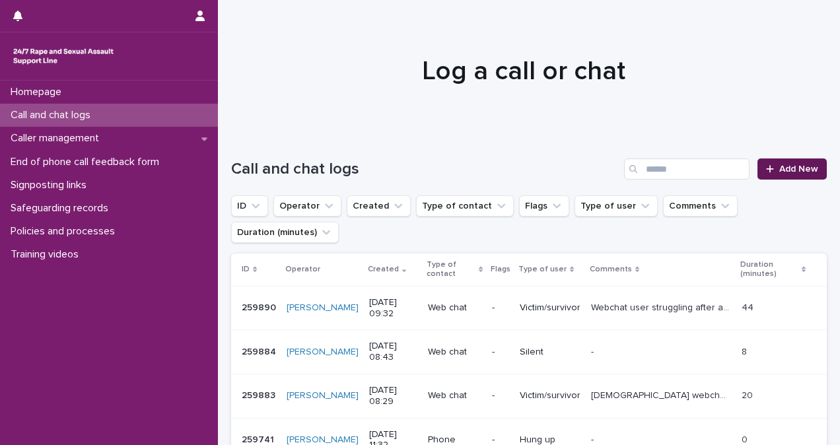
click at [770, 164] on link "Add New" at bounding box center [791, 168] width 69 height 21
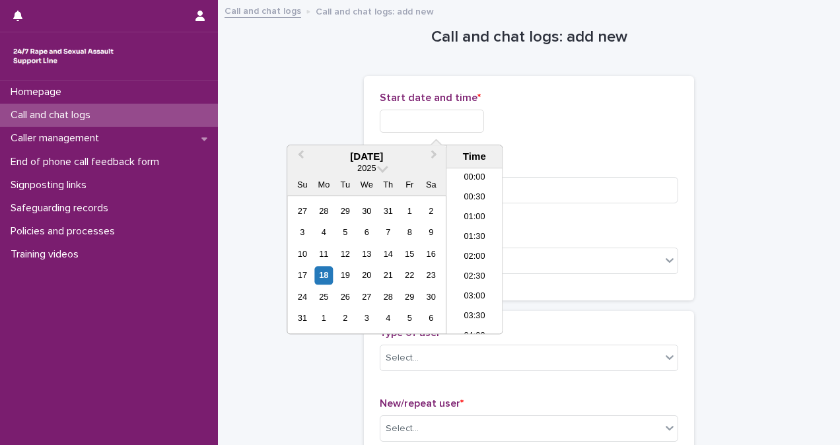
click at [457, 125] on input "text" at bounding box center [432, 121] width 104 height 23
click at [475, 231] on li "09:00" at bounding box center [474, 231] width 56 height 20
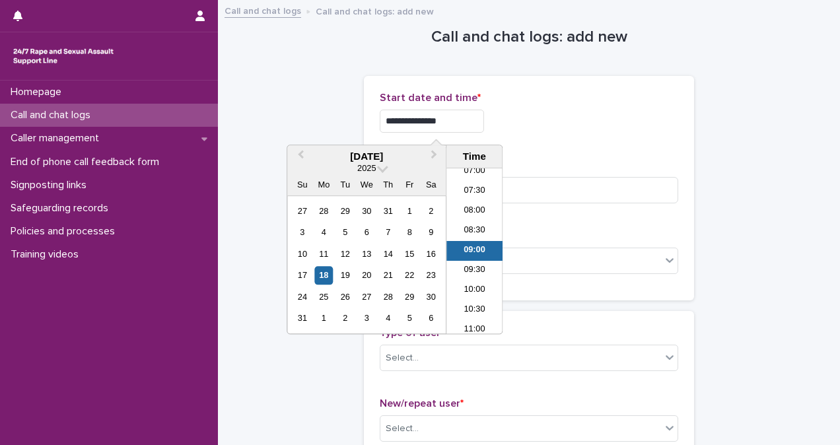
click at [472, 121] on input "**********" at bounding box center [432, 121] width 104 height 23
type input "**********"
click at [563, 149] on div "**********" at bounding box center [529, 188] width 298 height 193
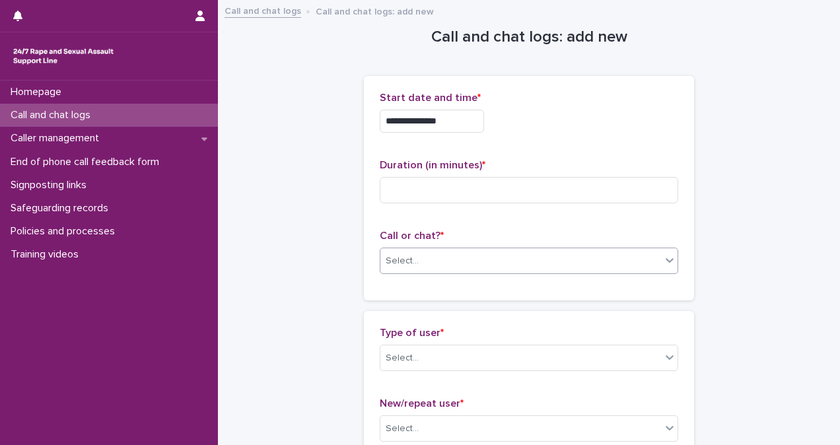
click at [476, 248] on div "Select..." at bounding box center [529, 261] width 298 height 26
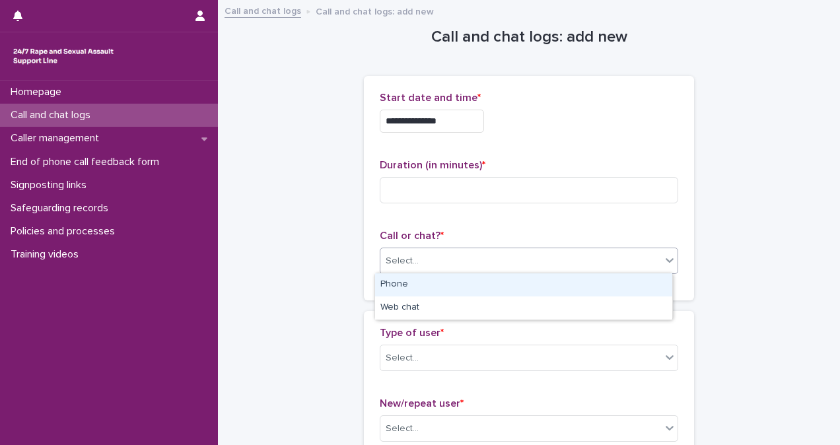
click at [470, 289] on div "Phone" at bounding box center [523, 284] width 297 height 23
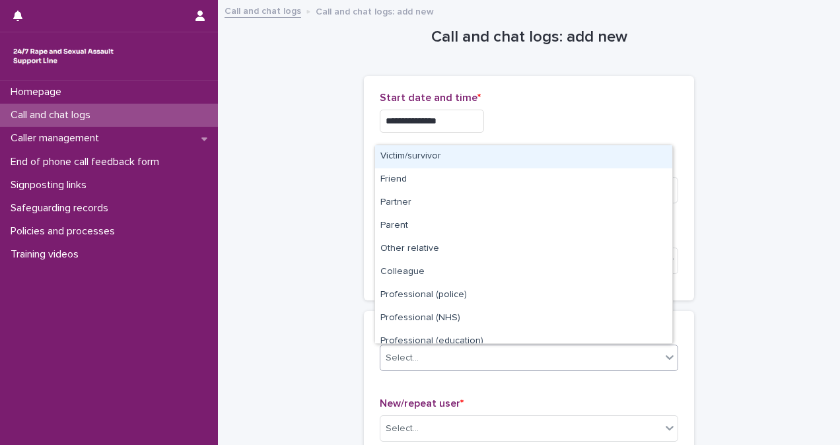
click at [485, 355] on div "Select..." at bounding box center [520, 358] width 281 height 22
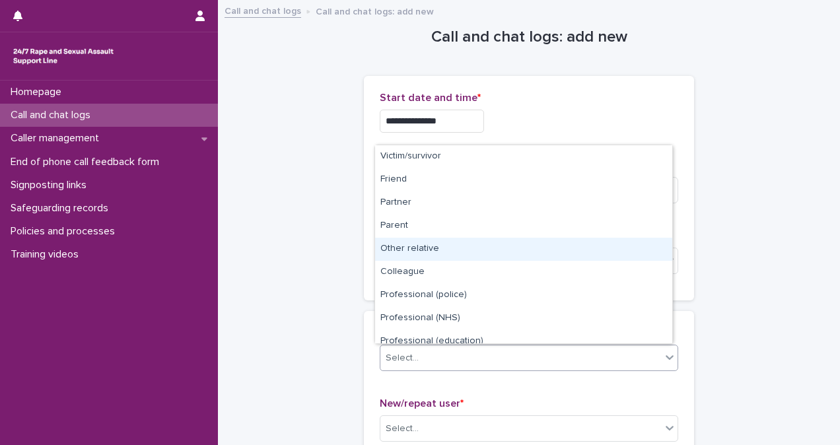
click at [514, 252] on div "Other relative" at bounding box center [523, 249] width 297 height 23
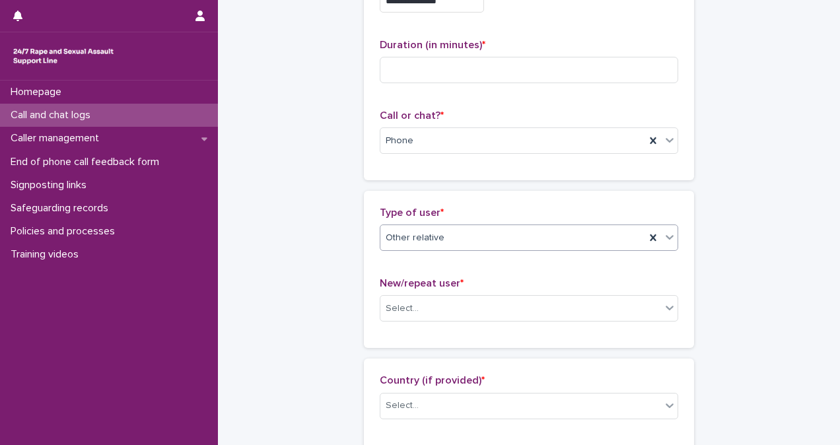
scroll to position [0, 0]
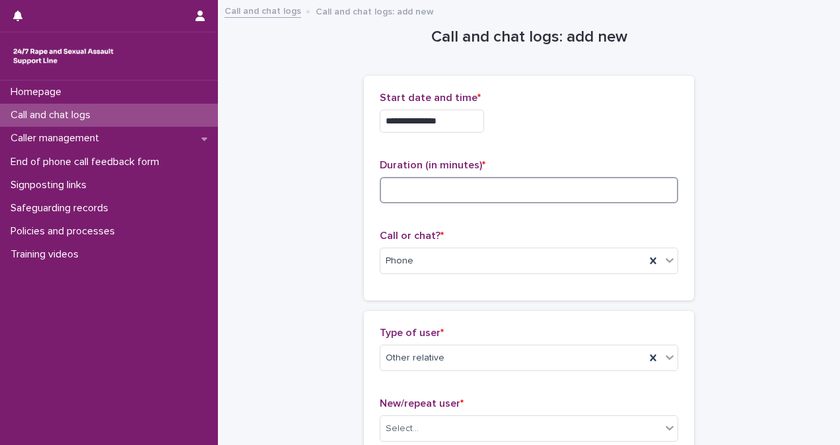
click at [440, 182] on input at bounding box center [529, 190] width 298 height 26
type input "*"
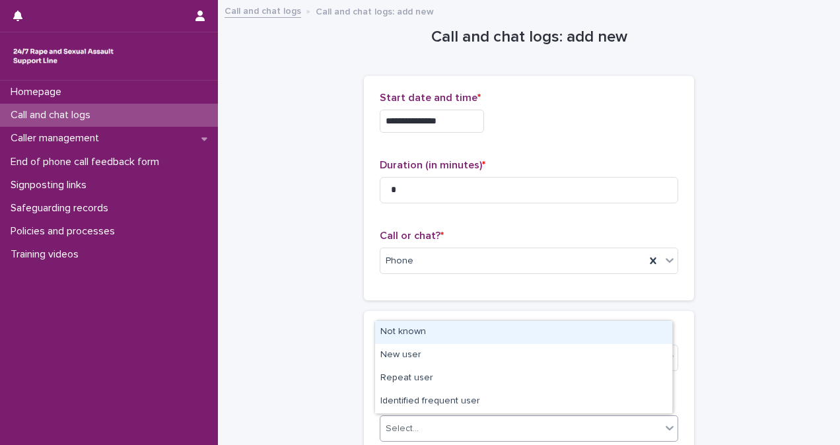
click at [533, 428] on div "Select..." at bounding box center [520, 429] width 281 height 22
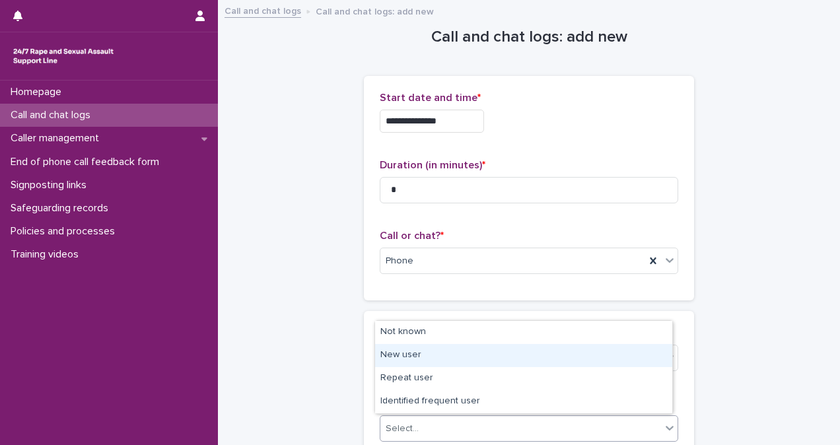
click at [533, 356] on div "New user" at bounding box center [523, 355] width 297 height 23
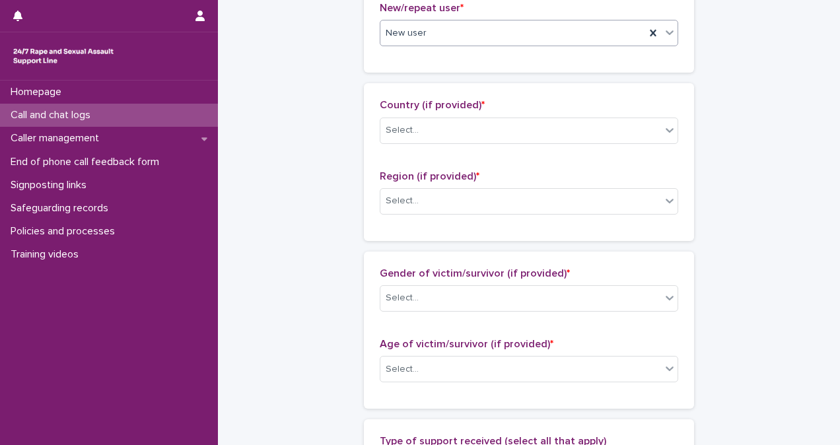
scroll to position [397, 0]
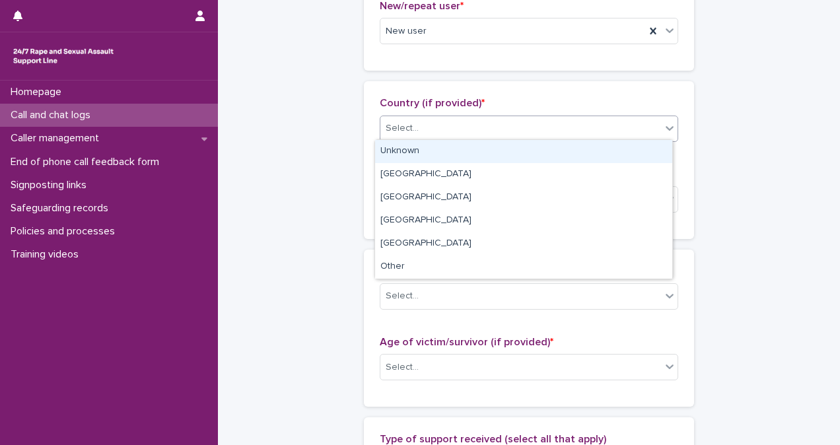
click at [420, 128] on div "Select..." at bounding box center [520, 129] width 281 height 22
click at [420, 148] on div "Unknown" at bounding box center [523, 151] width 297 height 23
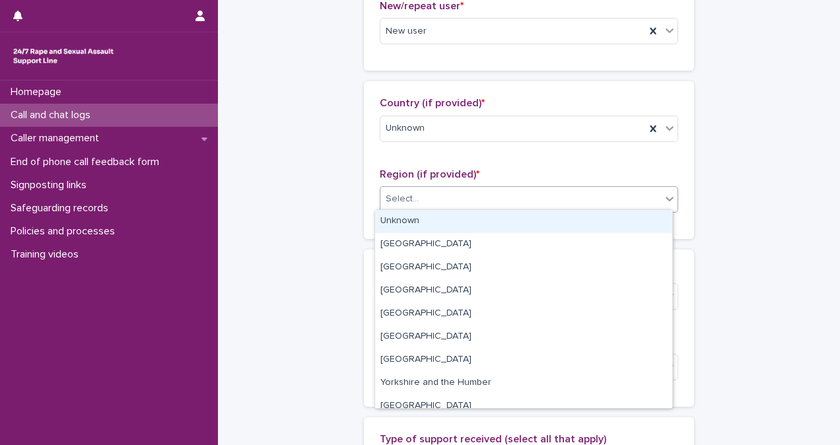
click at [463, 199] on div "Select..." at bounding box center [520, 199] width 281 height 22
click at [464, 223] on div "Unknown" at bounding box center [523, 221] width 297 height 23
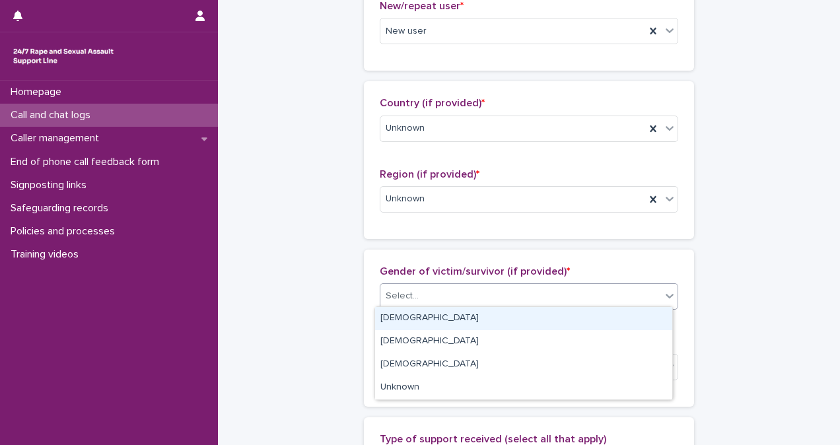
click at [467, 283] on div "Select..." at bounding box center [529, 296] width 298 height 26
click at [470, 316] on div "[DEMOGRAPHIC_DATA]" at bounding box center [523, 318] width 297 height 23
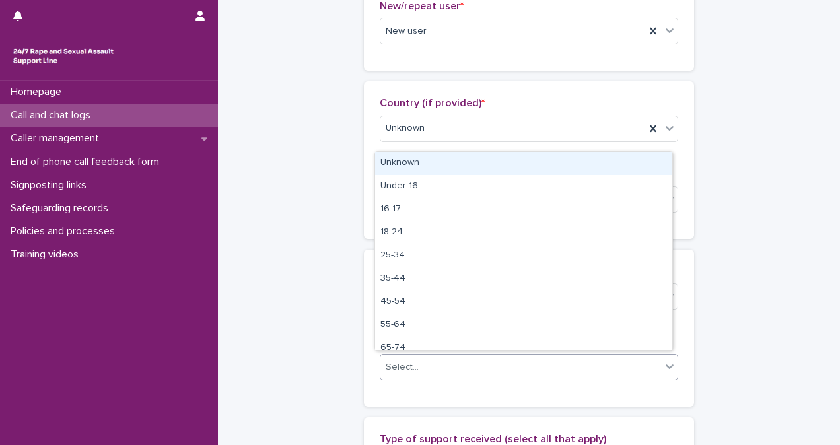
click at [479, 362] on div "Select..." at bounding box center [520, 368] width 281 height 22
click at [459, 164] on div "Unknown" at bounding box center [523, 163] width 297 height 23
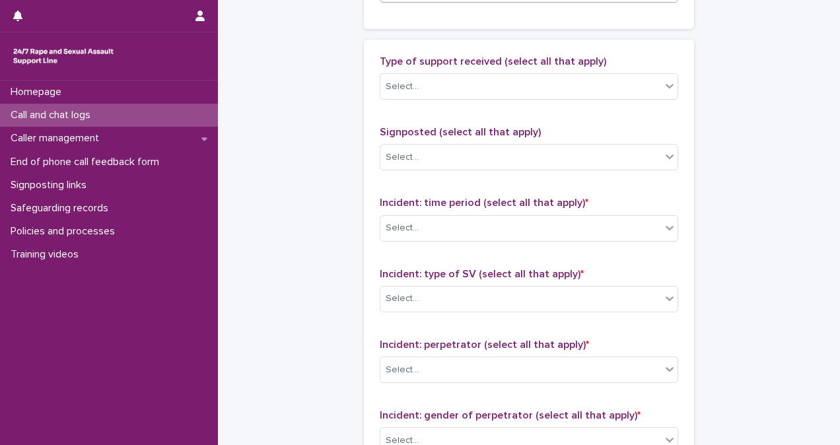
scroll to position [838, 0]
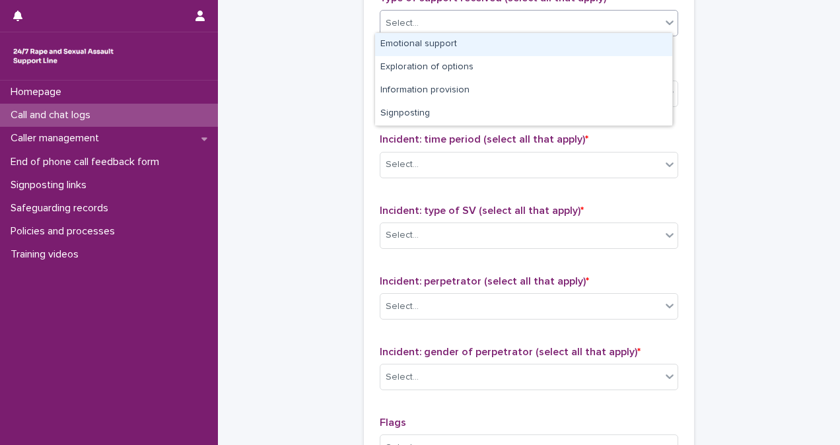
click at [569, 13] on div "Select..." at bounding box center [520, 24] width 281 height 22
click at [561, 49] on div "Emotional support" at bounding box center [523, 44] width 297 height 23
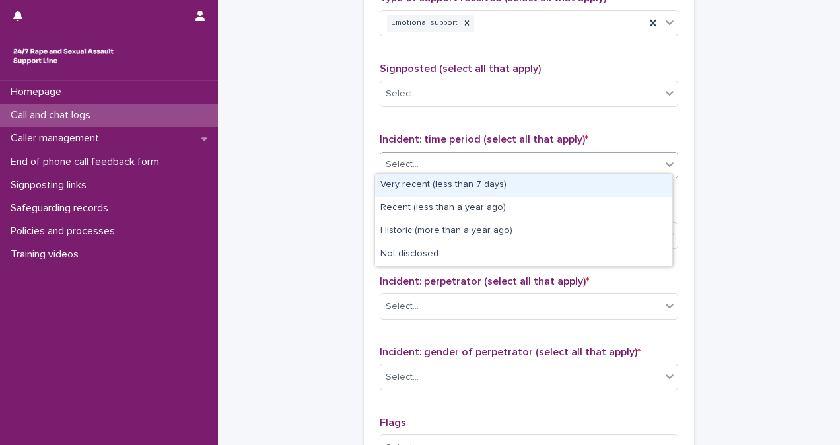
click at [547, 160] on div "Select..." at bounding box center [520, 165] width 281 height 22
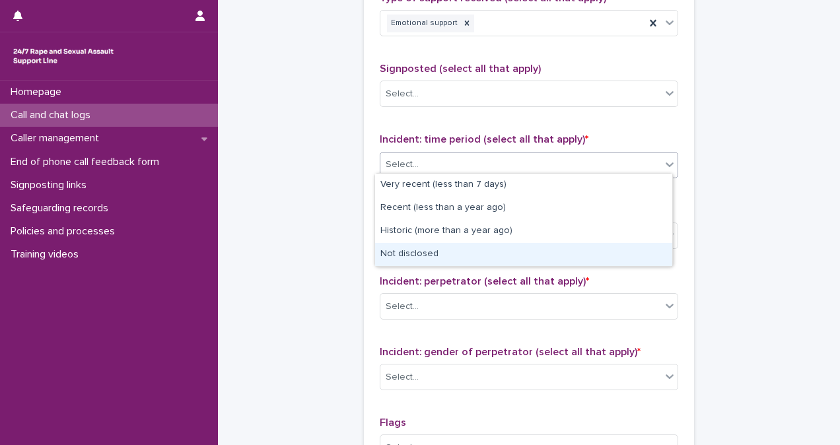
click at [548, 250] on div "Not disclosed" at bounding box center [523, 254] width 297 height 23
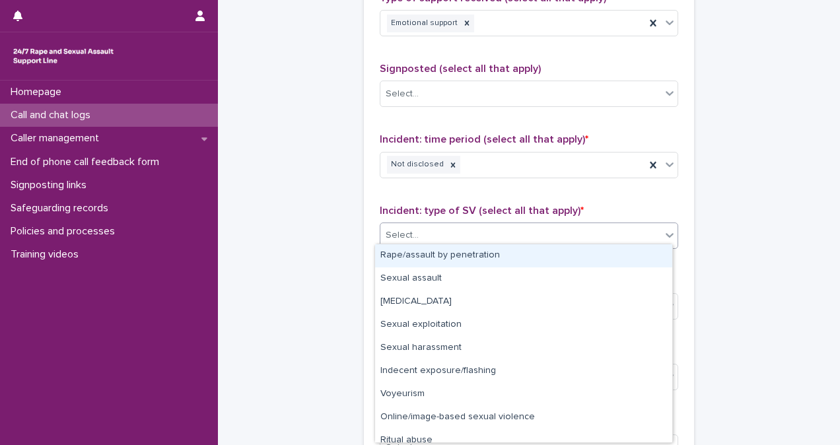
click at [537, 224] on div "Select..." at bounding box center [520, 235] width 281 height 22
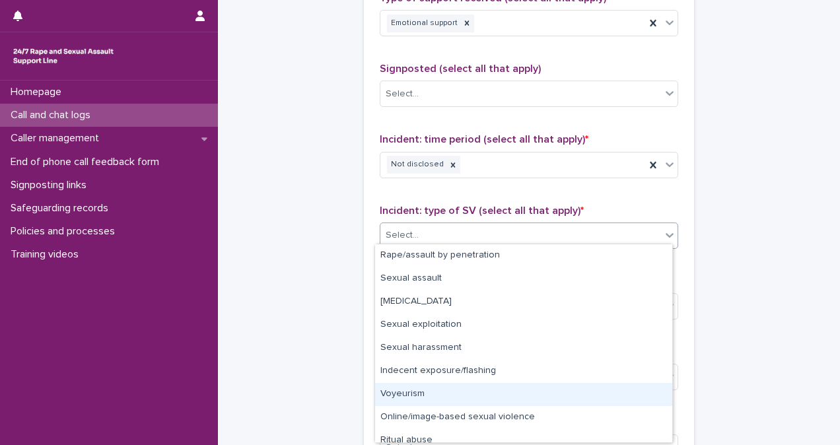
scroll to position [33, 0]
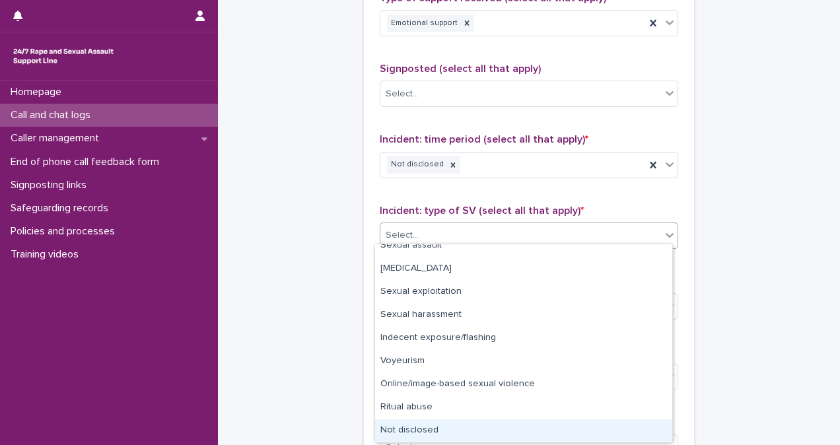
click at [625, 429] on div "Not disclosed" at bounding box center [523, 430] width 297 height 23
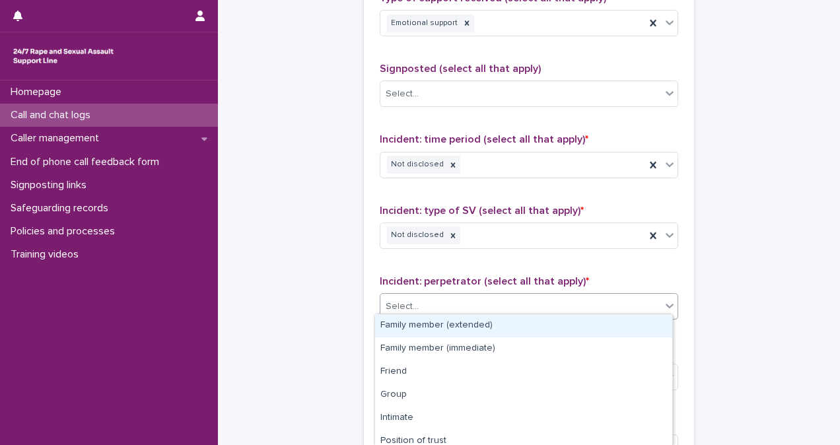
click at [515, 296] on div "Select..." at bounding box center [520, 307] width 281 height 22
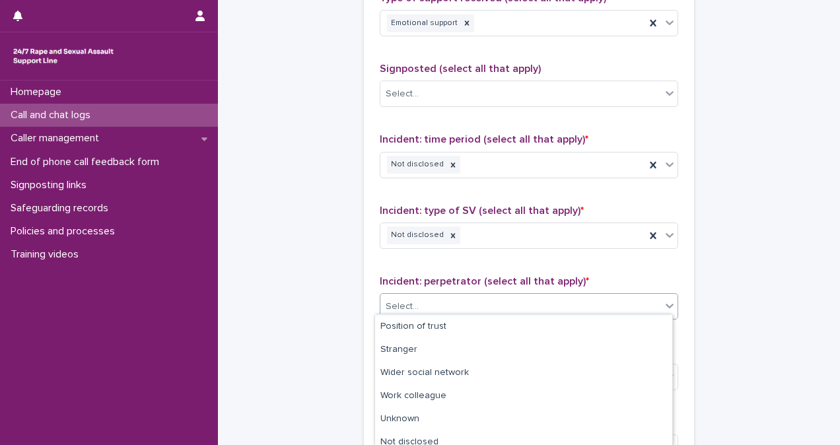
scroll to position [123, 0]
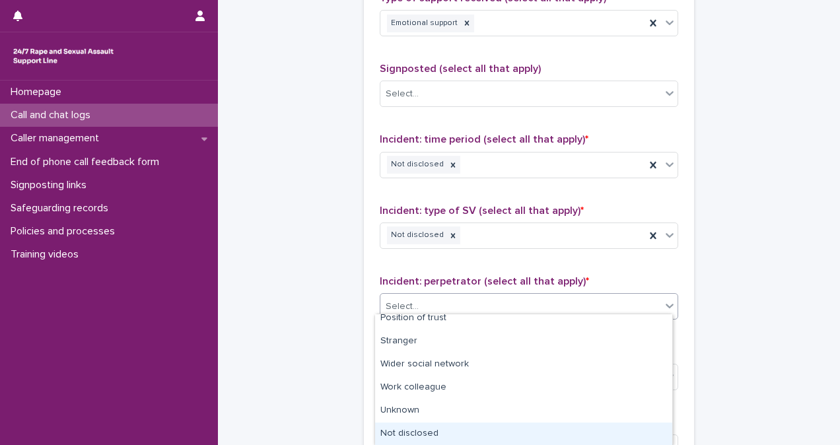
click at [648, 428] on div "Not disclosed" at bounding box center [523, 434] width 297 height 23
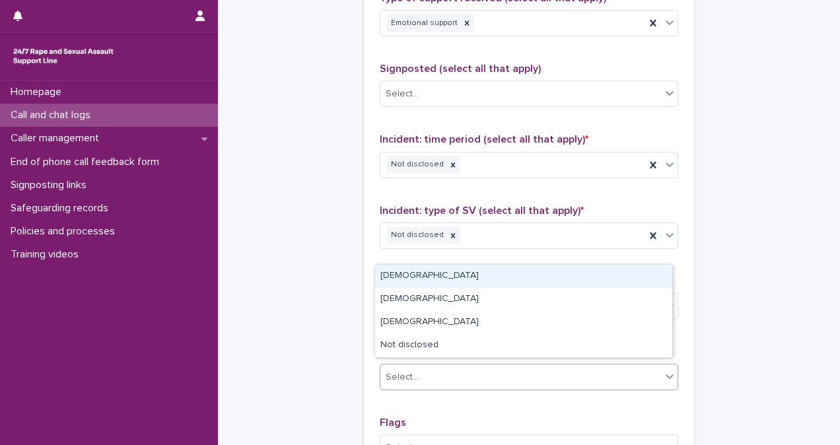
click at [583, 380] on div "Select..." at bounding box center [520, 377] width 281 height 22
click at [539, 280] on div "[DEMOGRAPHIC_DATA]" at bounding box center [523, 276] width 297 height 23
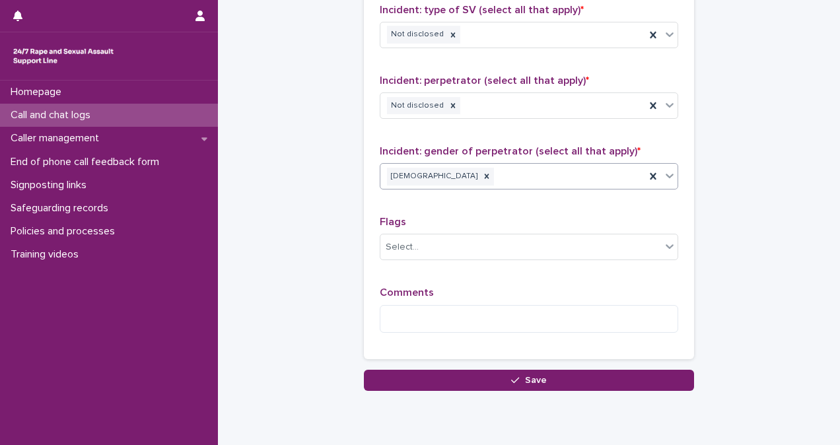
scroll to position [1037, 0]
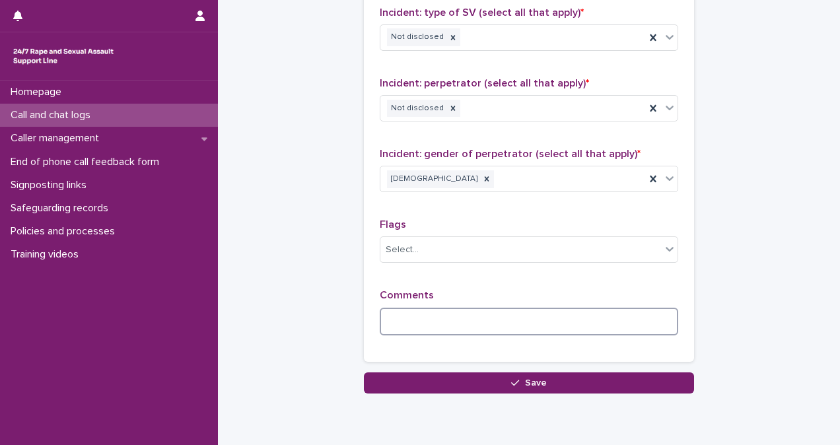
click at [483, 308] on textarea at bounding box center [529, 322] width 298 height 28
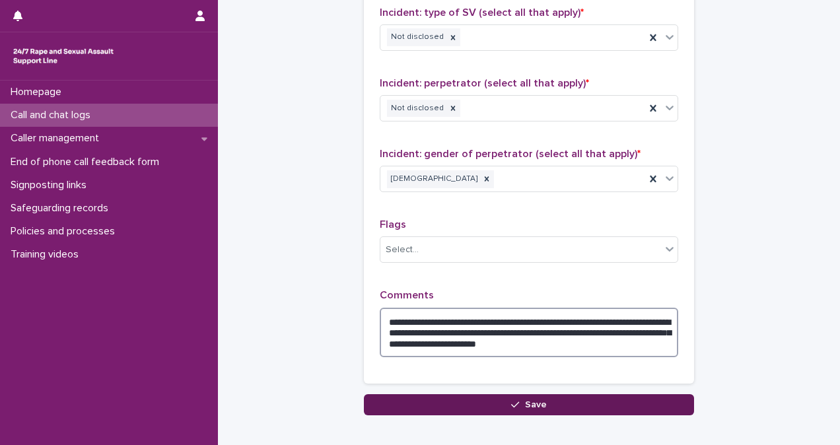
type textarea "**********"
click at [525, 400] on span "Save" at bounding box center [536, 404] width 22 height 9
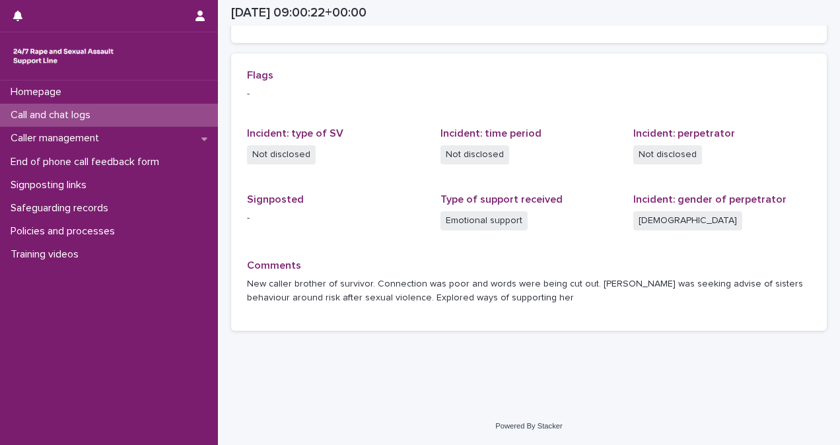
scroll to position [270, 0]
click at [124, 113] on div "Call and chat logs" at bounding box center [109, 115] width 218 height 23
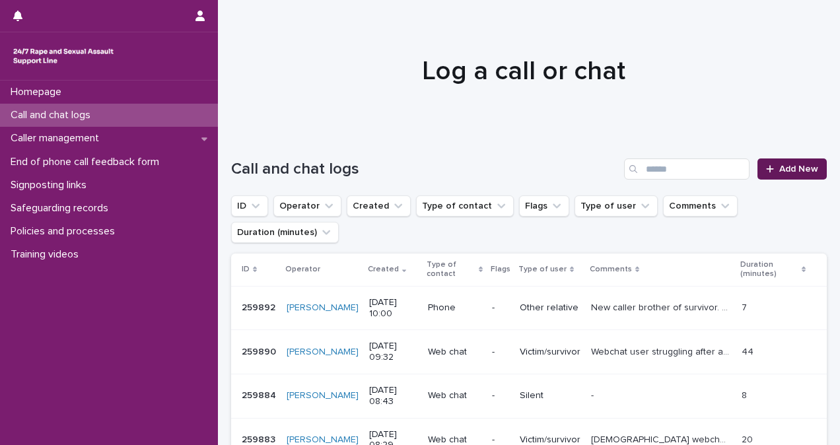
click at [770, 163] on link "Add New" at bounding box center [791, 168] width 69 height 21
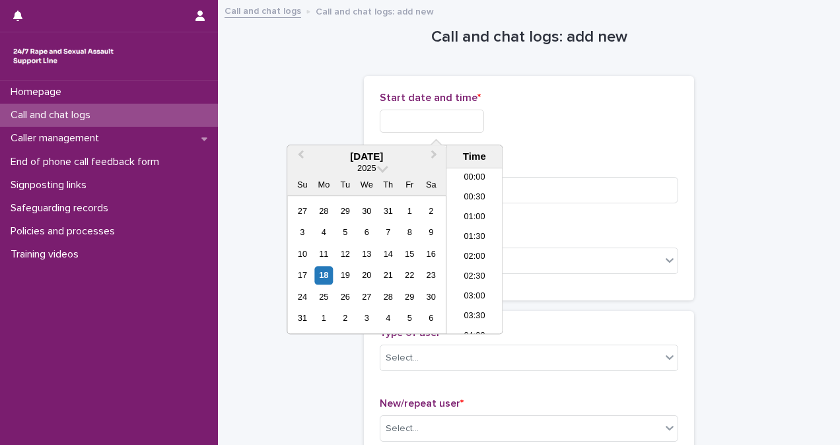
click at [410, 125] on input "text" at bounding box center [432, 121] width 104 height 23
click at [475, 246] on li "10:00" at bounding box center [474, 251] width 56 height 20
click at [484, 114] on input "**********" at bounding box center [432, 121] width 104 height 23
type input "**********"
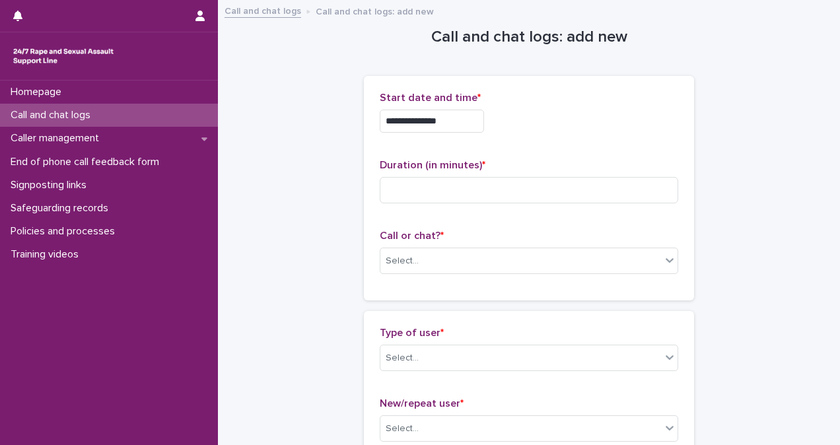
click at [539, 123] on div "**********" at bounding box center [529, 121] width 298 height 23
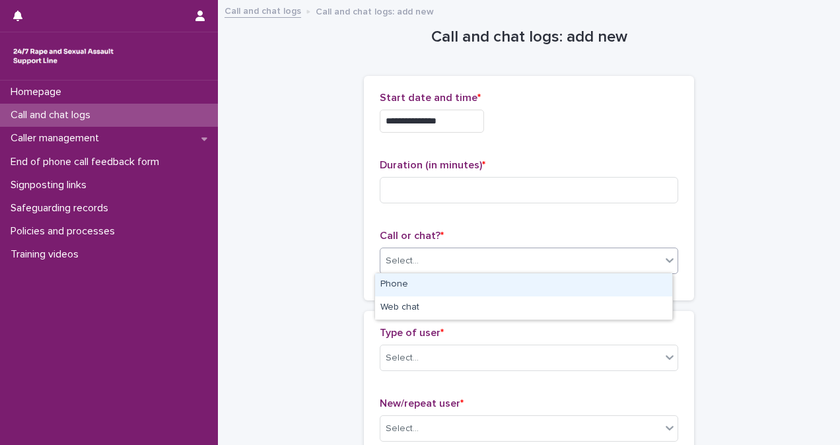
click at [500, 260] on div "Select..." at bounding box center [520, 261] width 281 height 22
click at [493, 279] on div "Phone" at bounding box center [523, 284] width 297 height 23
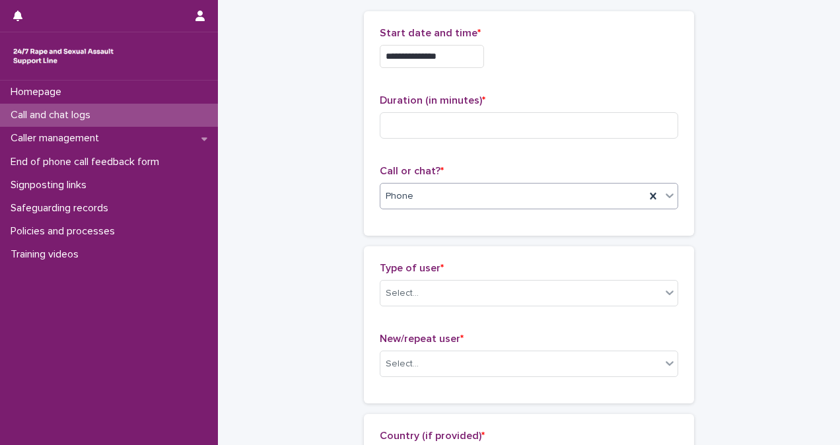
scroll to position [71, 0]
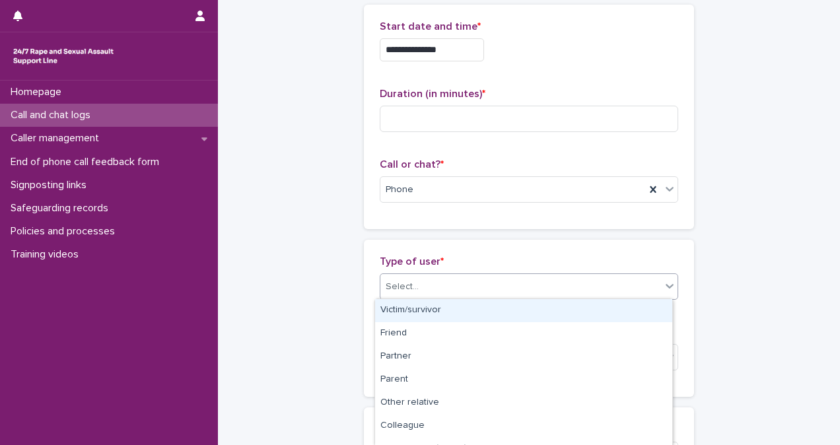
click at [471, 291] on div "Select..." at bounding box center [520, 287] width 281 height 22
click at [469, 309] on div "Victim/survivor" at bounding box center [523, 310] width 297 height 23
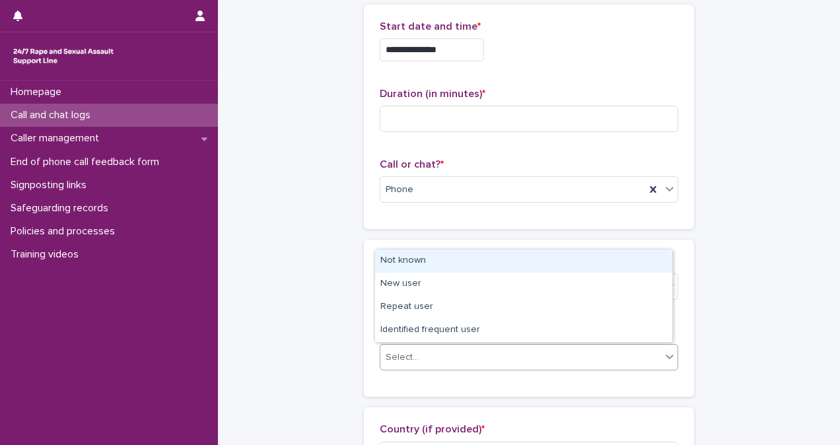
click at [473, 351] on div "Select..." at bounding box center [520, 358] width 281 height 22
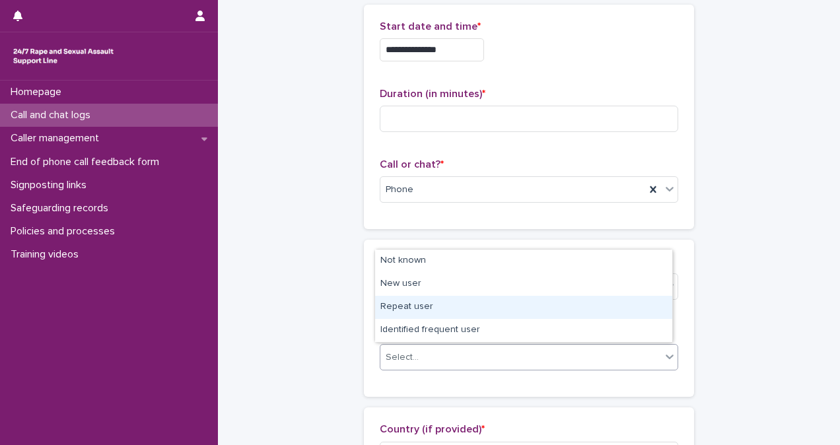
click at [463, 313] on div "Repeat user" at bounding box center [523, 307] width 297 height 23
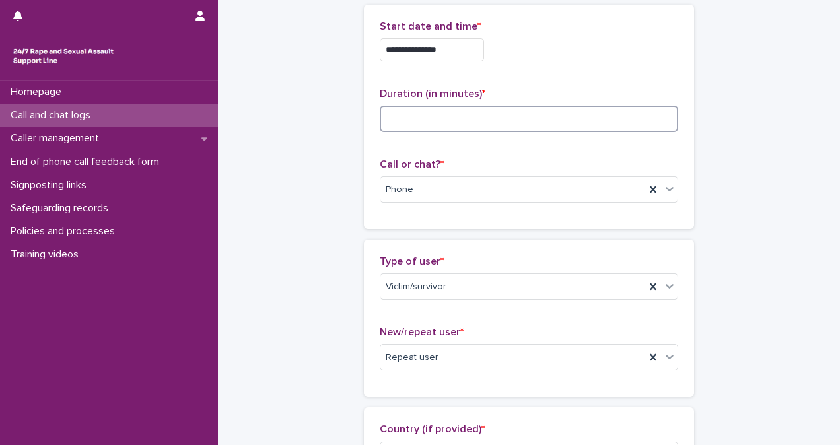
click at [411, 124] on input at bounding box center [529, 119] width 298 height 26
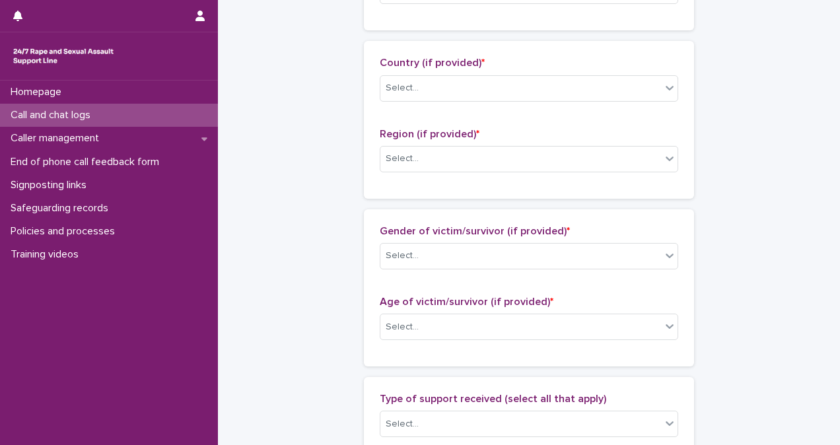
scroll to position [454, 0]
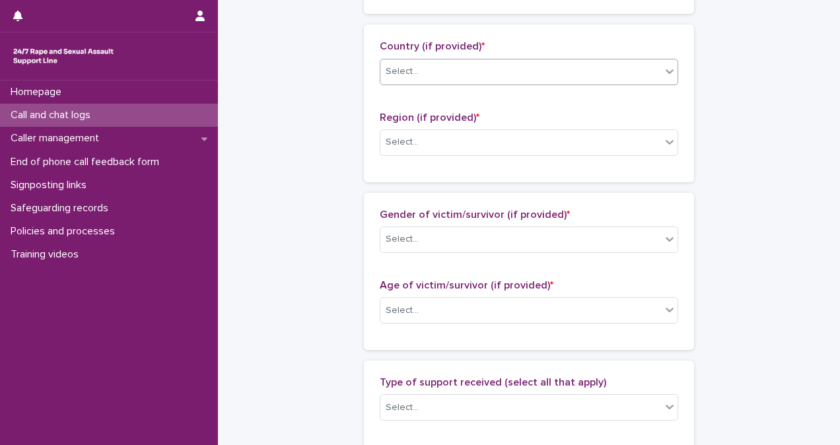
type input "**"
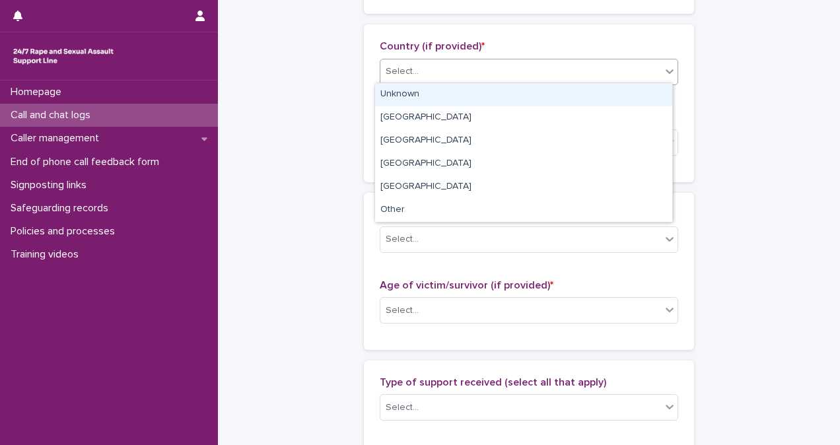
click at [599, 72] on div "Select..." at bounding box center [520, 72] width 281 height 22
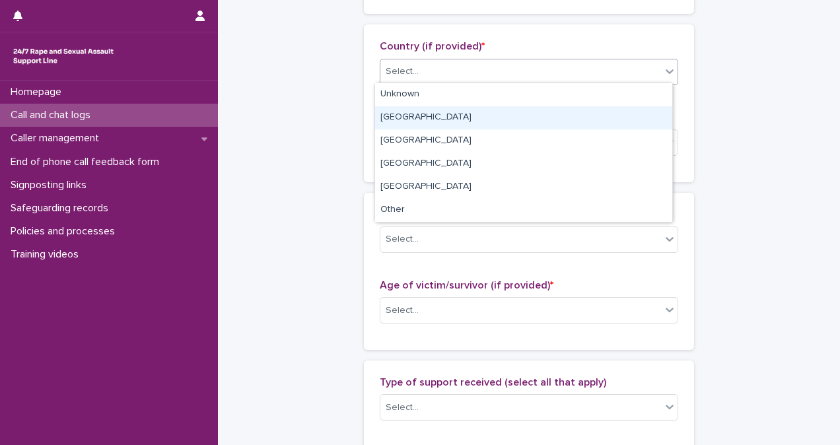
click at [596, 111] on div "[GEOGRAPHIC_DATA]" at bounding box center [523, 117] width 297 height 23
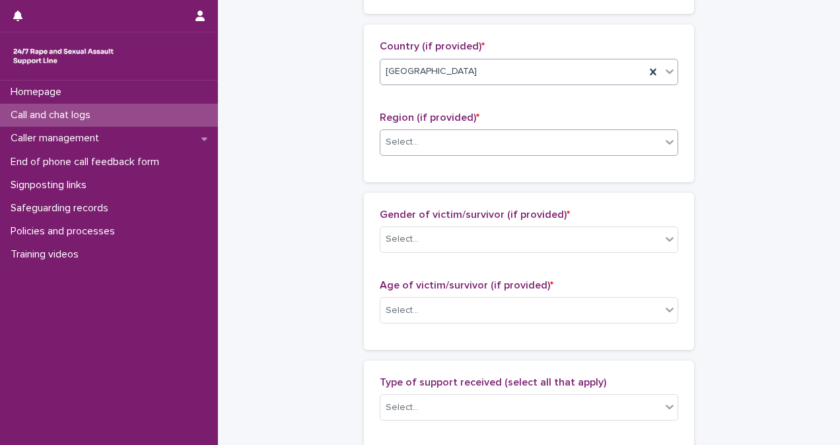
click at [599, 131] on div "Select..." at bounding box center [520, 142] width 281 height 22
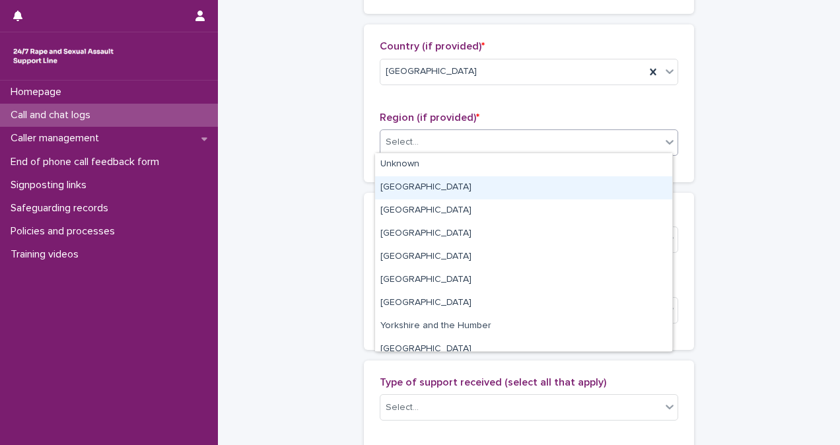
click at [600, 192] on div "[GEOGRAPHIC_DATA]" at bounding box center [523, 187] width 297 height 23
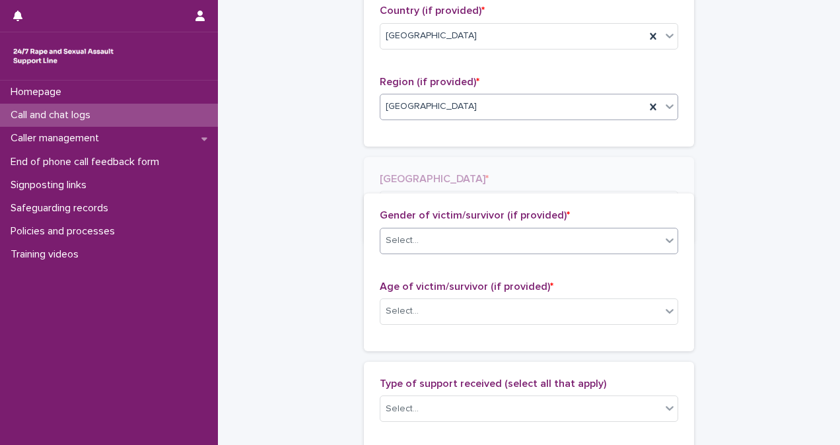
scroll to position [502, 0]
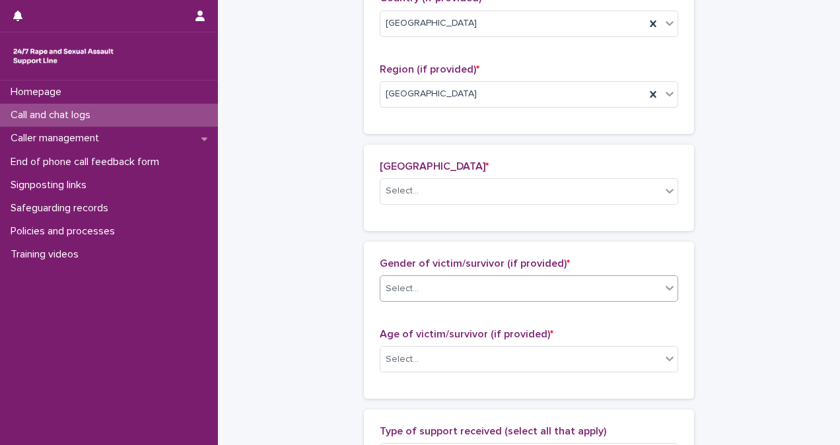
click at [589, 234] on div "**********" at bounding box center [529, 288] width 330 height 1431
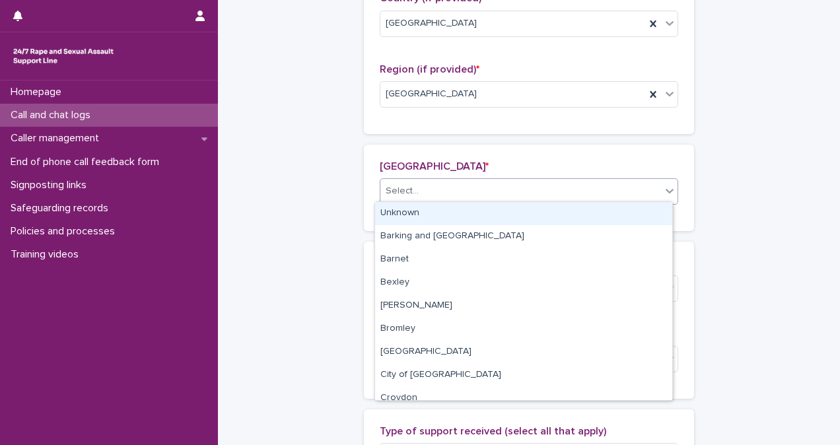
drag, startPoint x: 594, startPoint y: 199, endPoint x: 590, endPoint y: 210, distance: 11.9
click at [590, 210] on body "**********" at bounding box center [420, 222] width 840 height 445
click at [590, 210] on div "Unknown" at bounding box center [523, 213] width 297 height 23
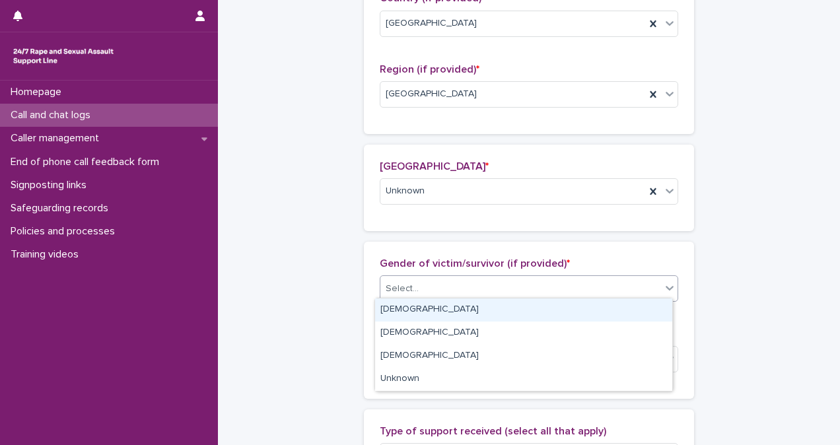
click at [586, 275] on div "Select..." at bounding box center [529, 288] width 298 height 26
click at [581, 318] on div "[DEMOGRAPHIC_DATA]" at bounding box center [523, 309] width 297 height 23
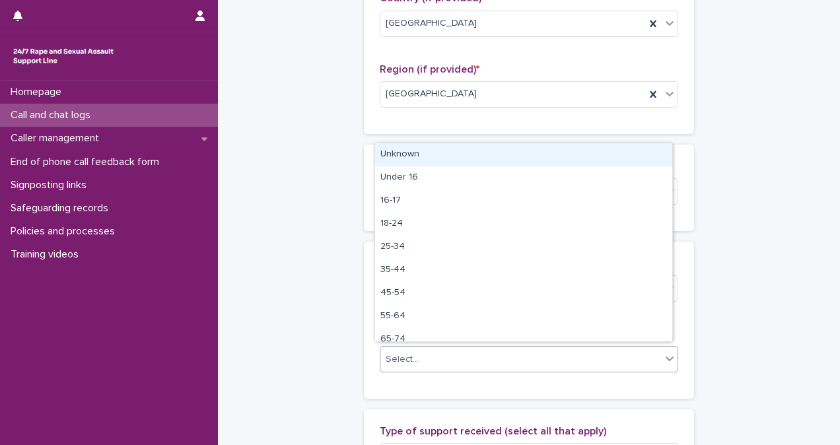
click at [576, 349] on div "Select..." at bounding box center [520, 360] width 281 height 22
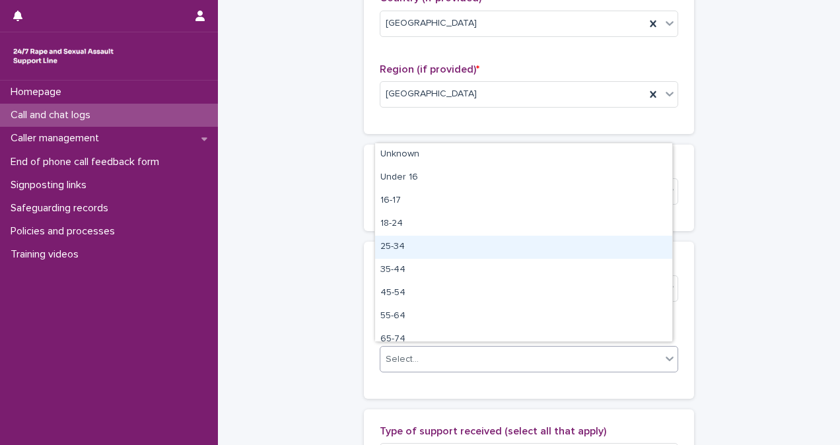
click at [587, 242] on div "25-34" at bounding box center [523, 247] width 297 height 23
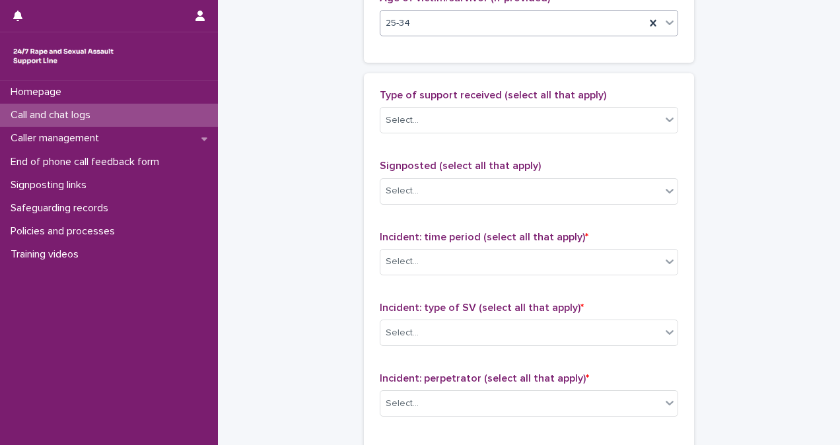
scroll to position [840, 0]
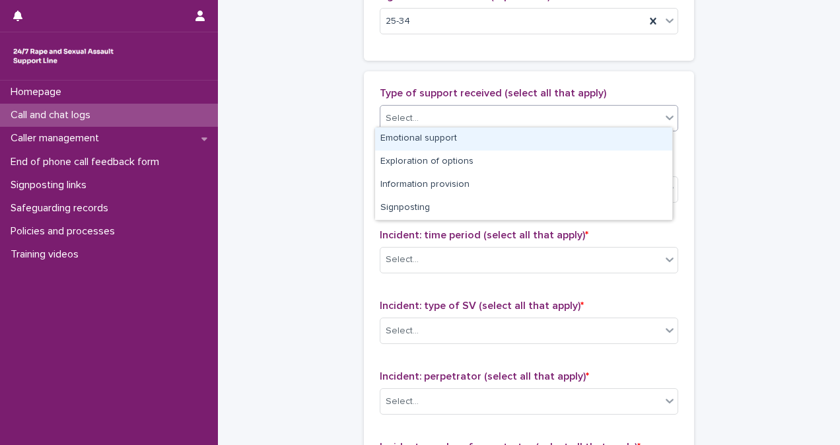
click at [529, 114] on div "Select..." at bounding box center [520, 119] width 281 height 22
click at [533, 144] on div "Emotional support" at bounding box center [523, 138] width 297 height 23
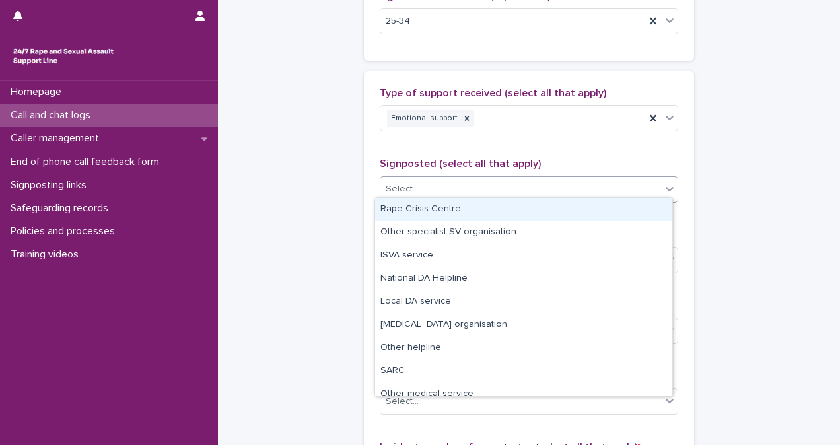
click at [536, 188] on div "Select..." at bounding box center [520, 189] width 281 height 22
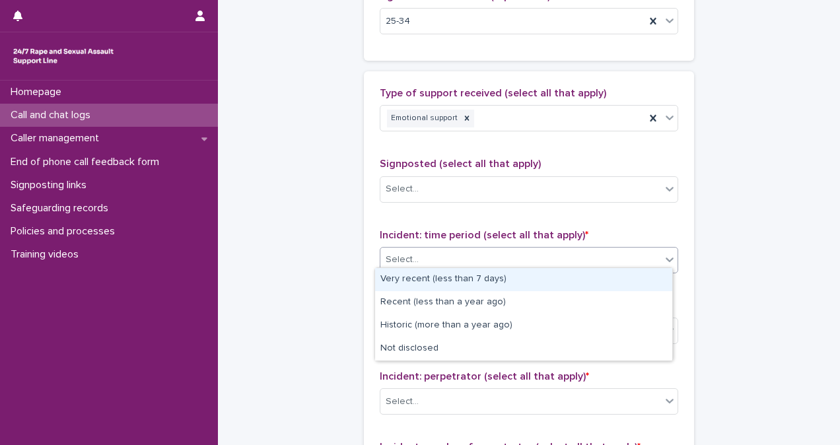
click at [504, 263] on div "Select..." at bounding box center [520, 260] width 281 height 22
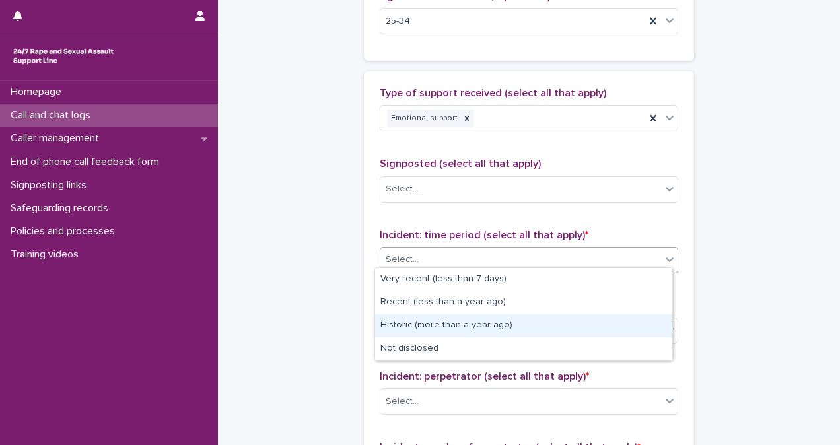
click at [514, 324] on div "Historic (more than a year ago)" at bounding box center [523, 325] width 297 height 23
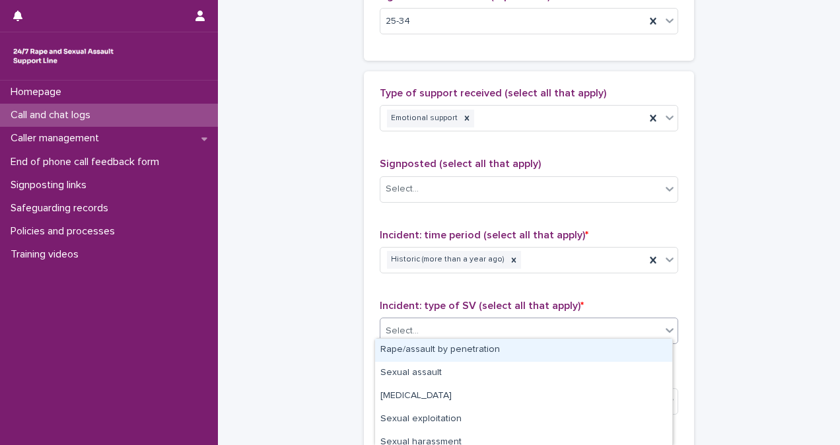
click at [514, 324] on div "Select..." at bounding box center [520, 331] width 281 height 22
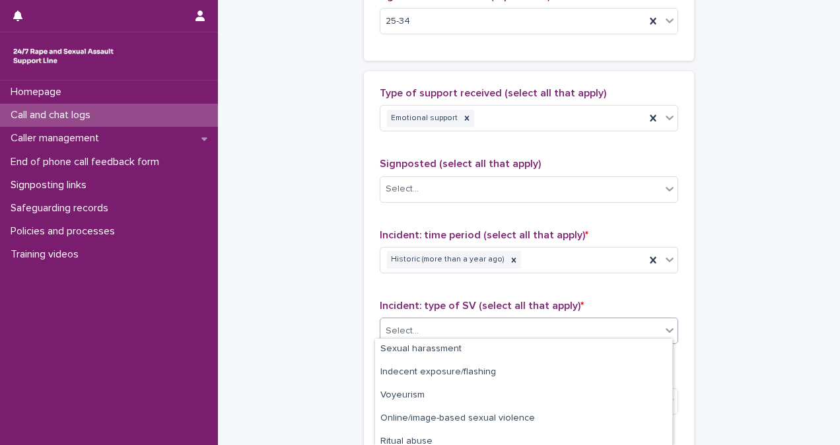
scroll to position [124, 0]
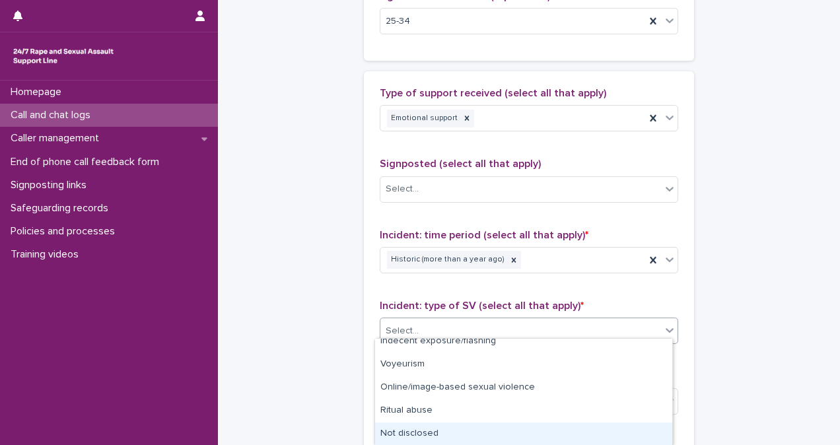
click at [601, 435] on div "Not disclosed" at bounding box center [523, 434] width 297 height 23
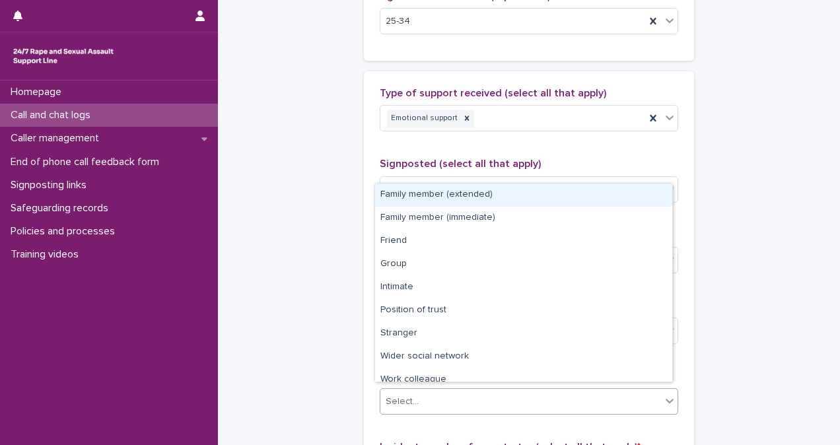
click at [559, 391] on div "Select..." at bounding box center [520, 402] width 281 height 22
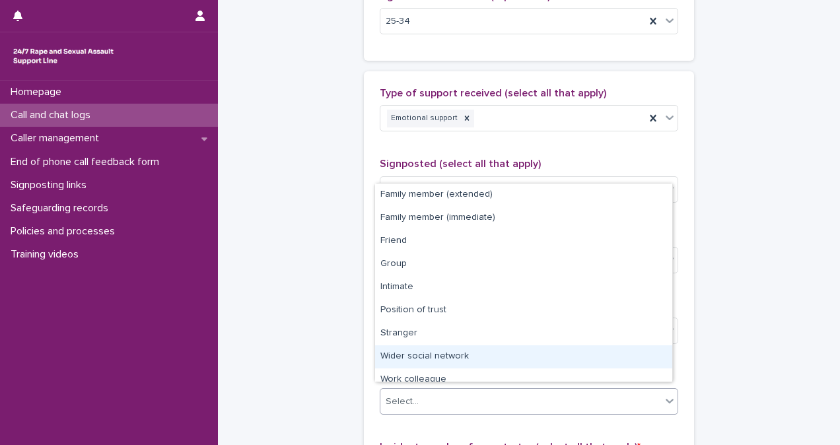
scroll to position [56, 0]
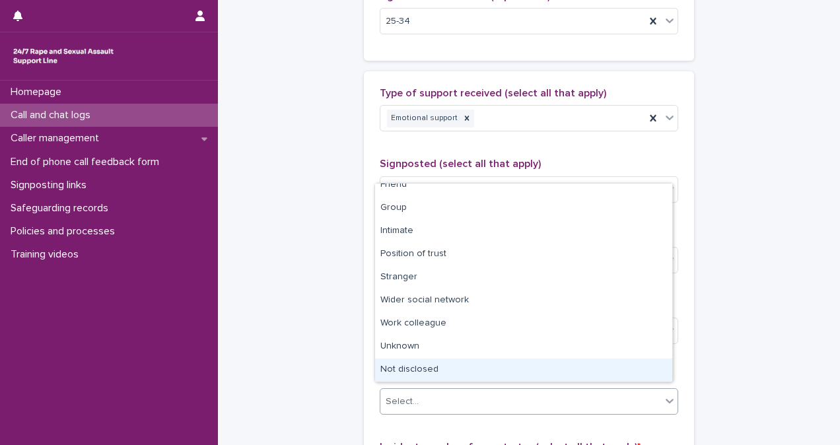
click at [642, 364] on div "Not disclosed" at bounding box center [523, 370] width 297 height 23
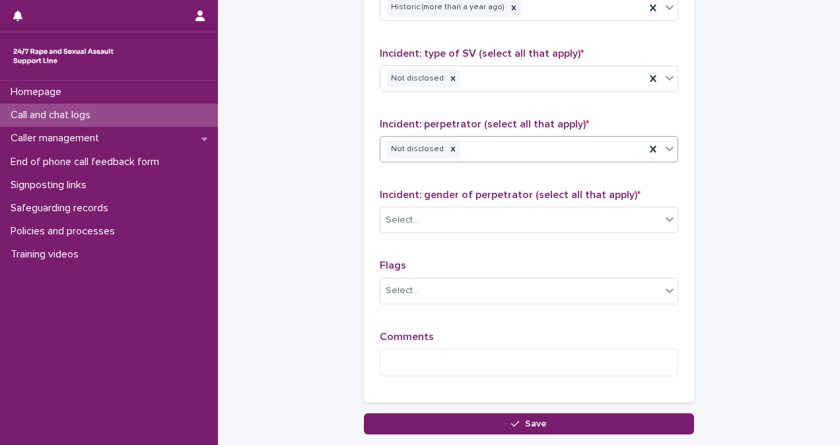
scroll to position [1178, 0]
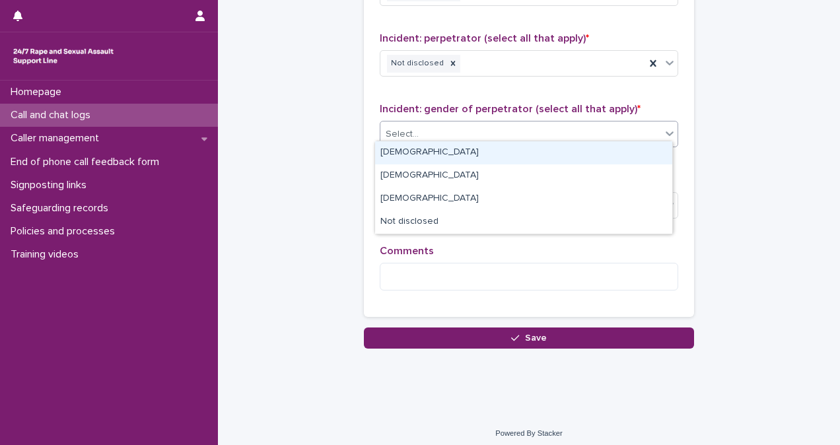
click at [516, 123] on div "Select..." at bounding box center [520, 134] width 281 height 22
click at [541, 147] on div "[DEMOGRAPHIC_DATA]" at bounding box center [523, 152] width 297 height 23
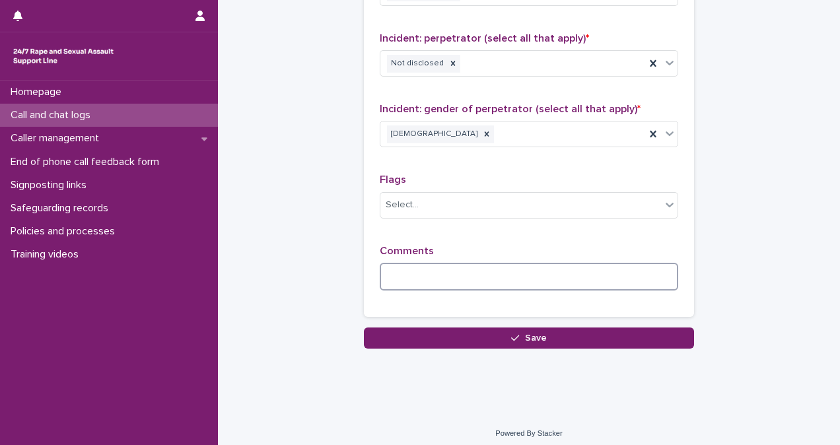
click at [515, 263] on textarea at bounding box center [529, 277] width 298 height 28
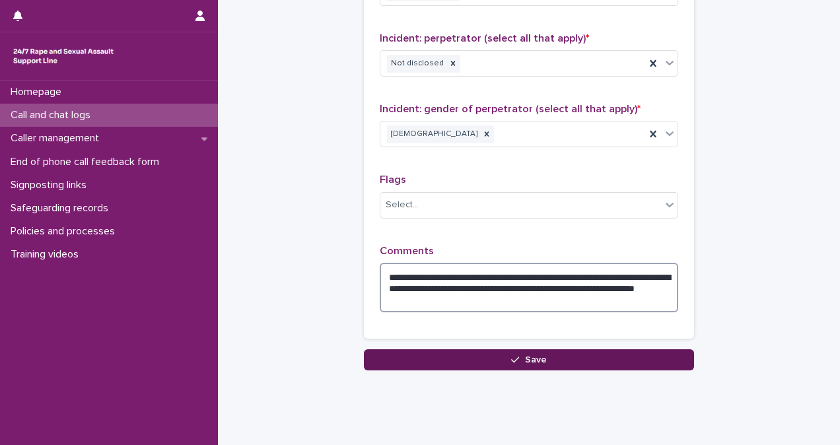
type textarea "**********"
click at [594, 353] on button "Save" at bounding box center [529, 359] width 330 height 21
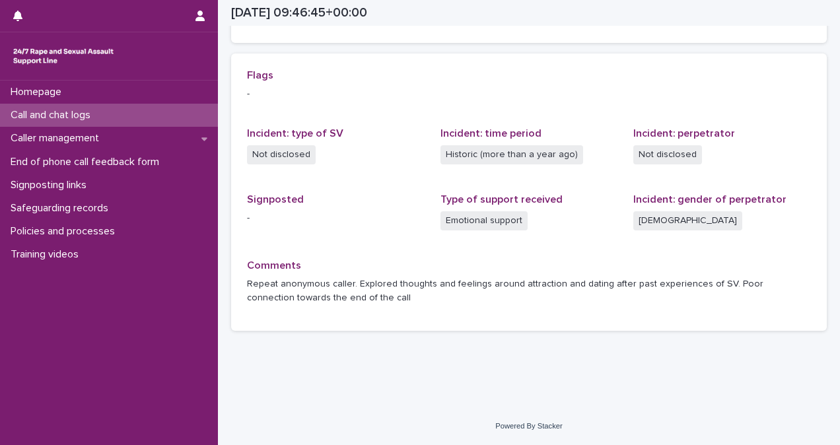
scroll to position [270, 0]
click at [141, 118] on div "Call and chat logs" at bounding box center [109, 115] width 218 height 23
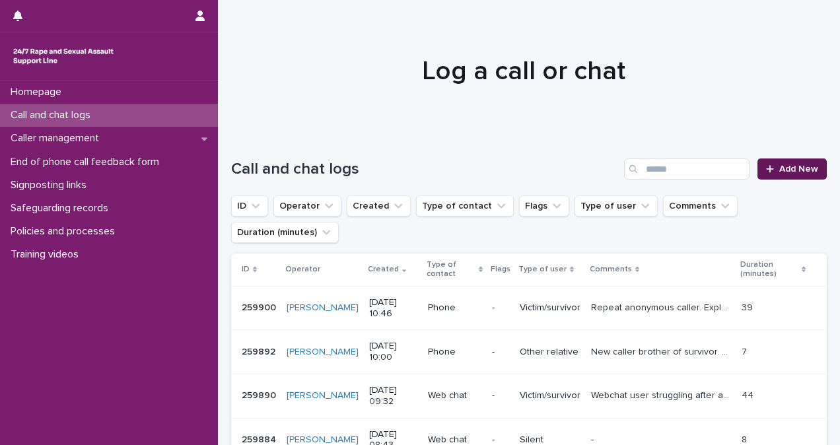
drag, startPoint x: 800, startPoint y: 182, endPoint x: 798, endPoint y: 168, distance: 13.5
click at [798, 168] on div "Call and chat logs Add New" at bounding box center [529, 163] width 596 height 63
click at [798, 168] on span "Add New" at bounding box center [798, 168] width 39 height 9
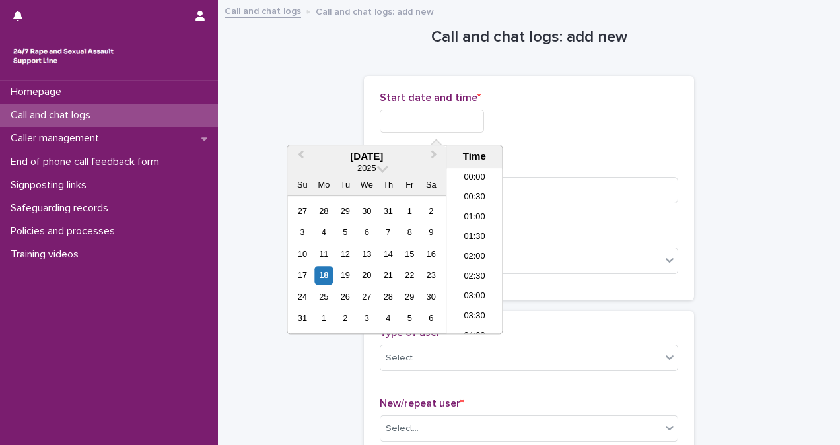
scroll to position [363, 0]
click at [461, 110] on input "text" at bounding box center [432, 121] width 104 height 23
click at [482, 251] on li "11:00" at bounding box center [474, 251] width 56 height 20
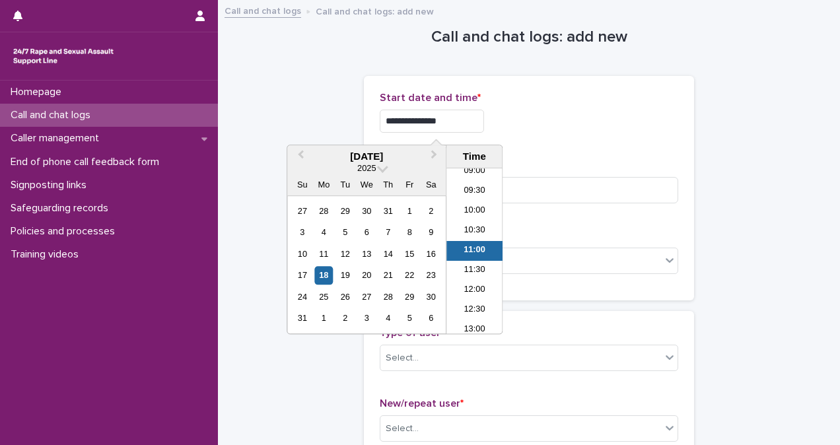
click at [453, 112] on input "**********" at bounding box center [432, 121] width 104 height 23
type input "**********"
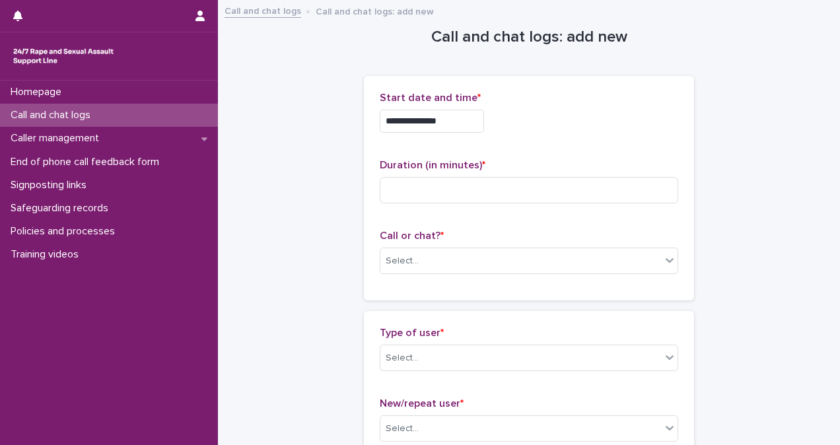
click at [663, 108] on div "**********" at bounding box center [529, 117] width 298 height 51
click at [541, 189] on input at bounding box center [529, 190] width 298 height 26
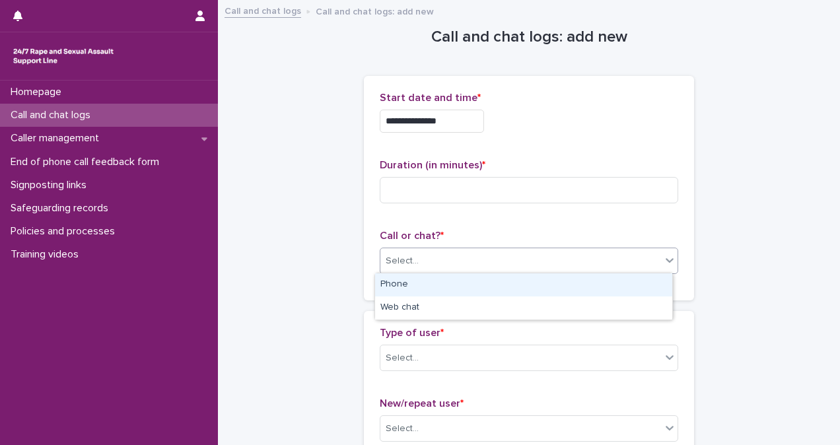
click at [526, 250] on div "Select..." at bounding box center [520, 261] width 281 height 22
click at [520, 276] on div "Phone" at bounding box center [523, 284] width 297 height 23
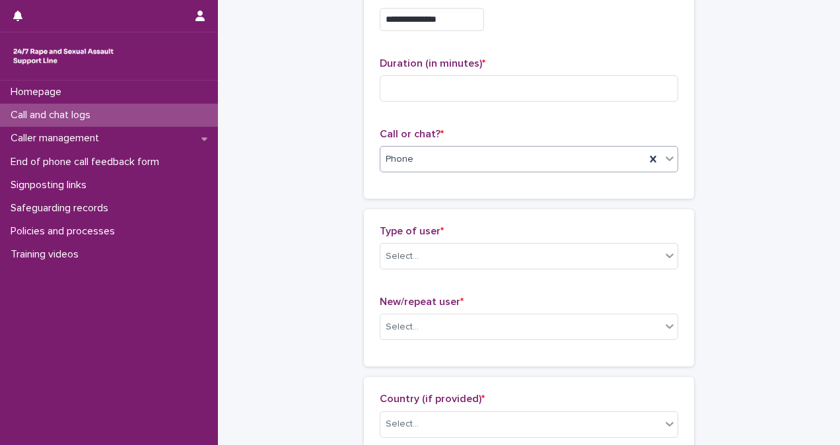
scroll to position [99, 0]
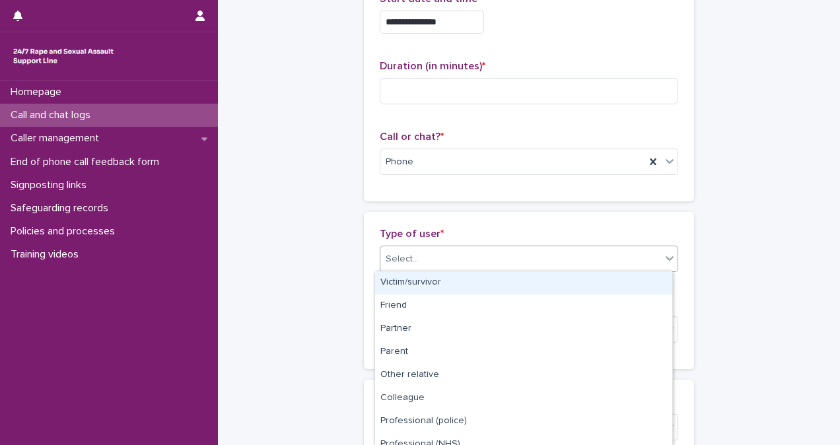
click at [603, 254] on div "Select..." at bounding box center [520, 259] width 281 height 22
click at [584, 279] on div "Victim/survivor" at bounding box center [523, 282] width 297 height 23
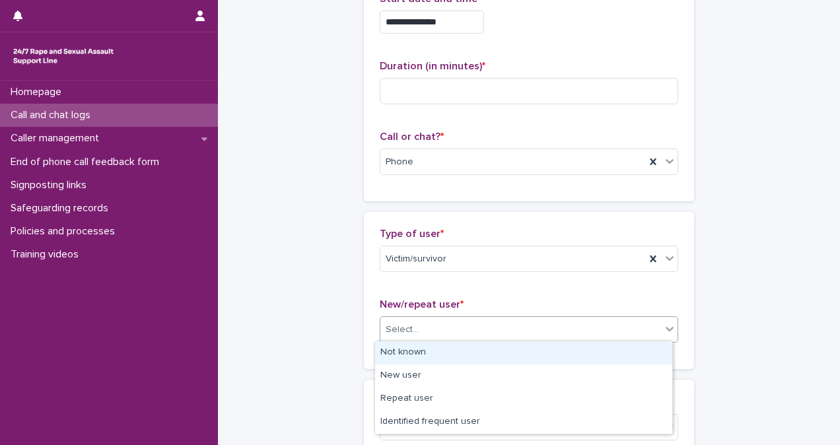
click at [575, 325] on div "Select..." at bounding box center [520, 330] width 281 height 22
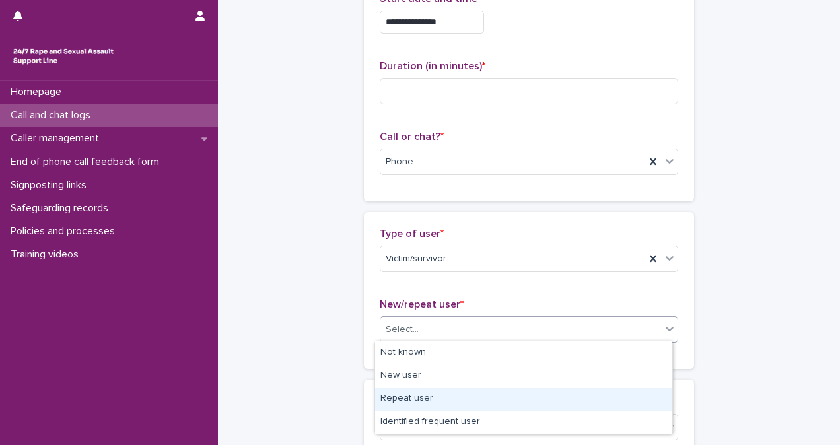
click at [555, 397] on div "Repeat user" at bounding box center [523, 399] width 297 height 23
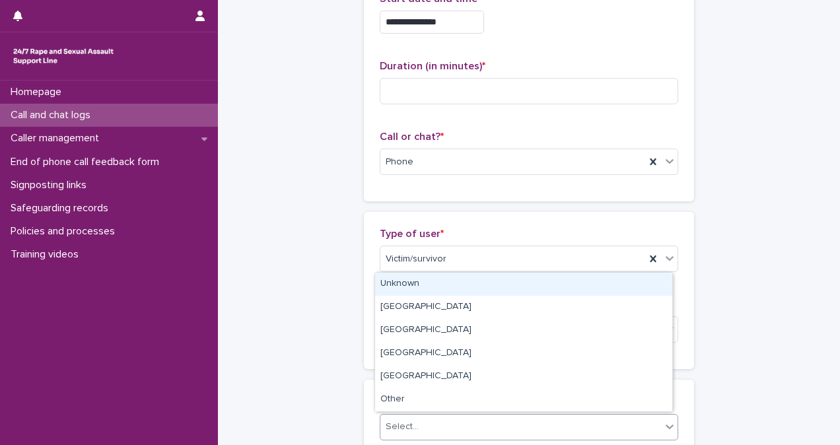
click at [544, 425] on div "Select..." at bounding box center [520, 427] width 281 height 22
click at [539, 280] on div "Unknown" at bounding box center [523, 284] width 297 height 23
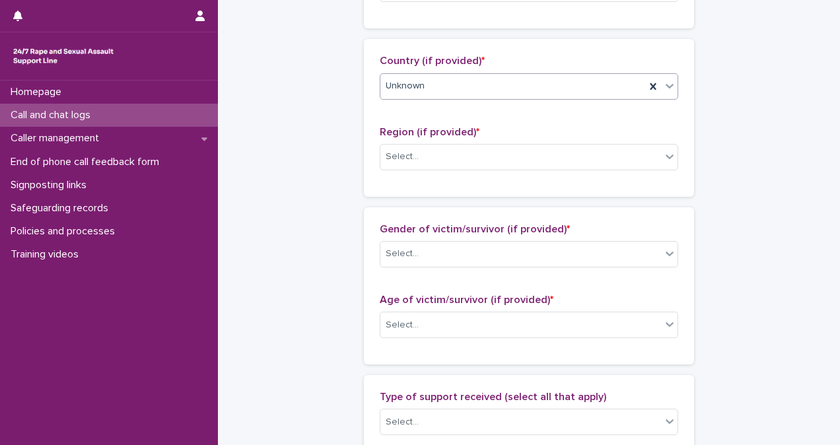
scroll to position [440, 0]
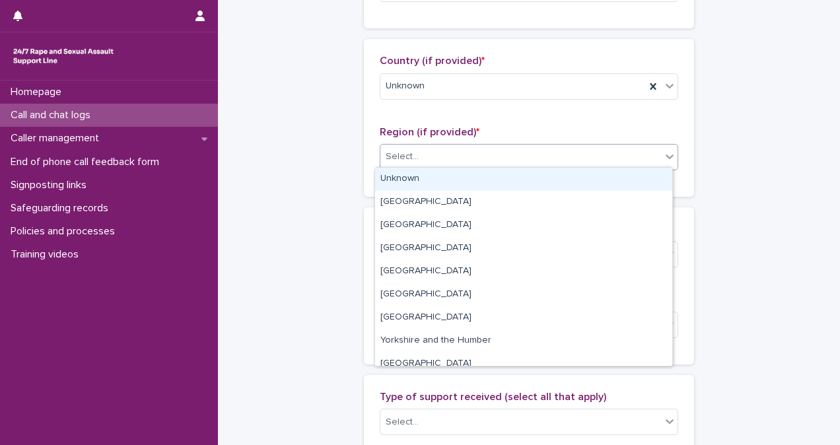
click at [581, 158] on div "Select..." at bounding box center [520, 157] width 281 height 22
click at [582, 179] on div "Unknown" at bounding box center [523, 179] width 297 height 23
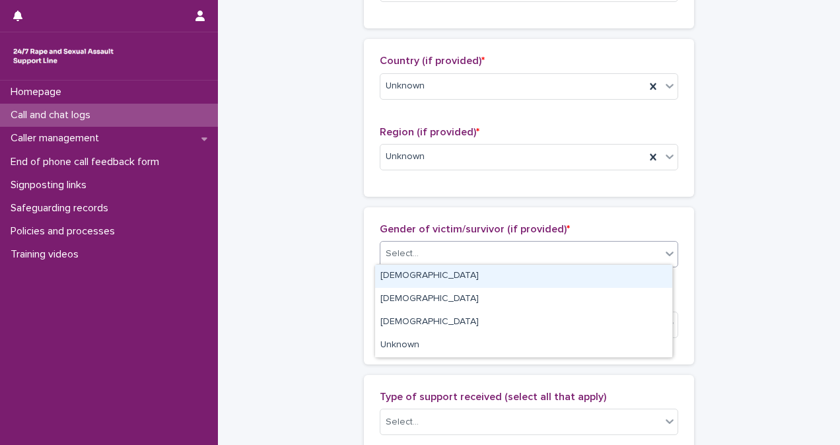
click at [576, 250] on div "Select..." at bounding box center [520, 254] width 281 height 22
click at [573, 271] on div "[DEMOGRAPHIC_DATA]" at bounding box center [523, 276] width 297 height 23
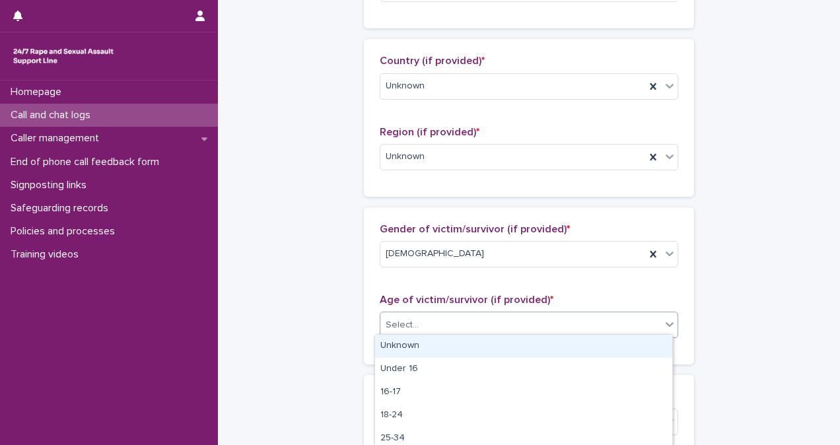
click at [509, 320] on div "Select..." at bounding box center [520, 325] width 281 height 22
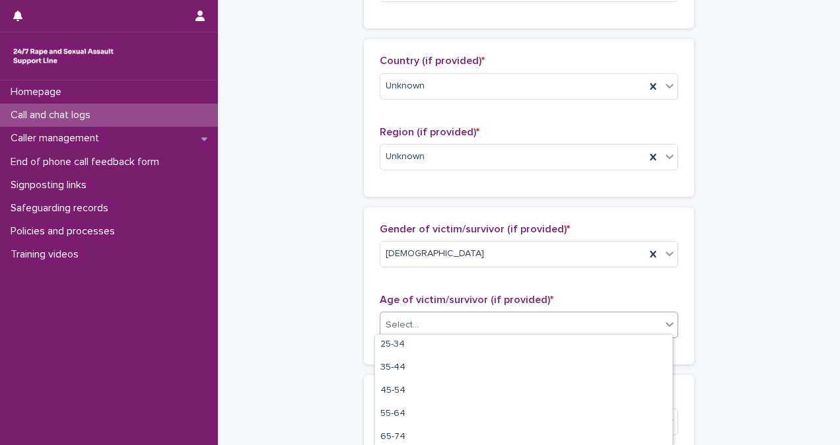
scroll to position [98, 0]
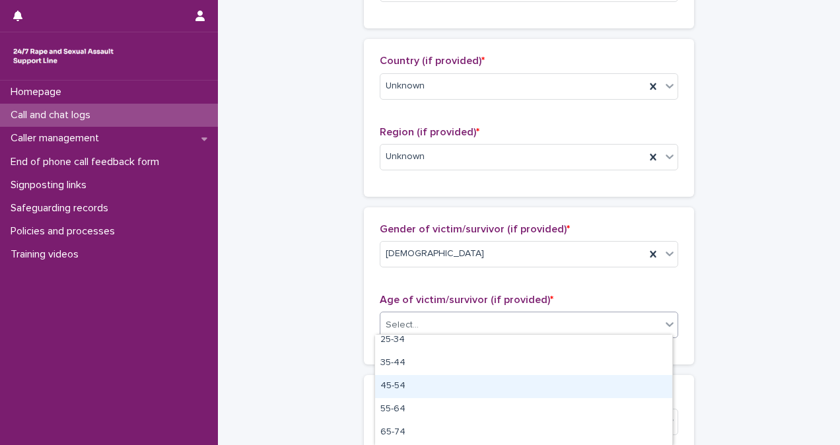
click at [621, 389] on div "45-54" at bounding box center [523, 386] width 297 height 23
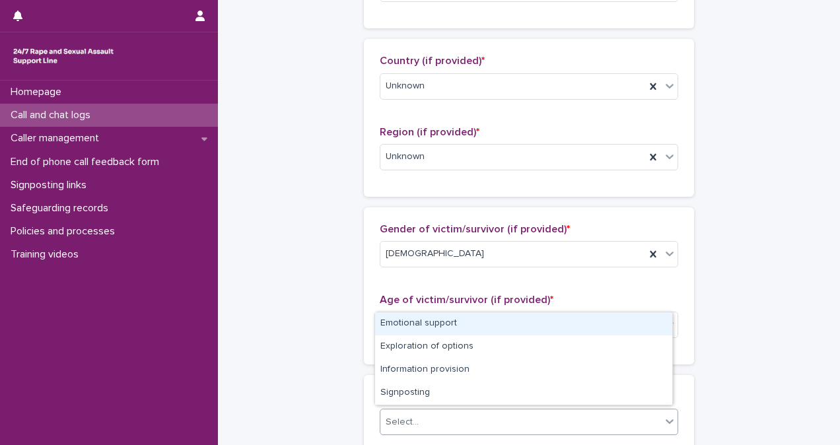
click at [597, 421] on div "Select..." at bounding box center [520, 422] width 281 height 22
click at [561, 314] on div "Emotional support" at bounding box center [523, 323] width 297 height 23
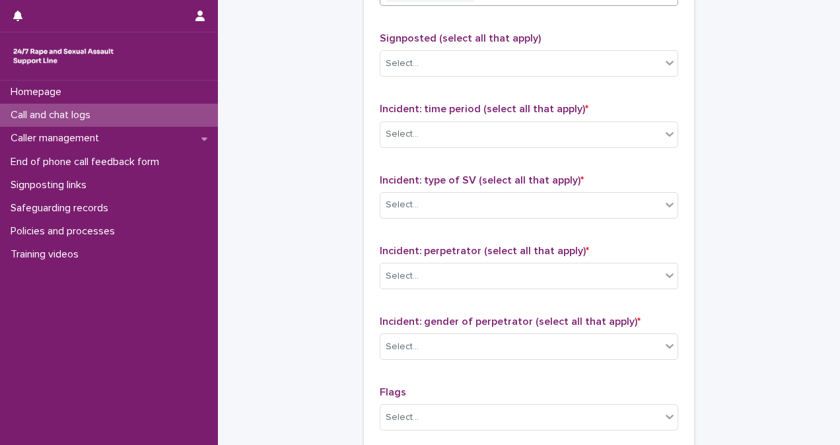
scroll to position [875, 0]
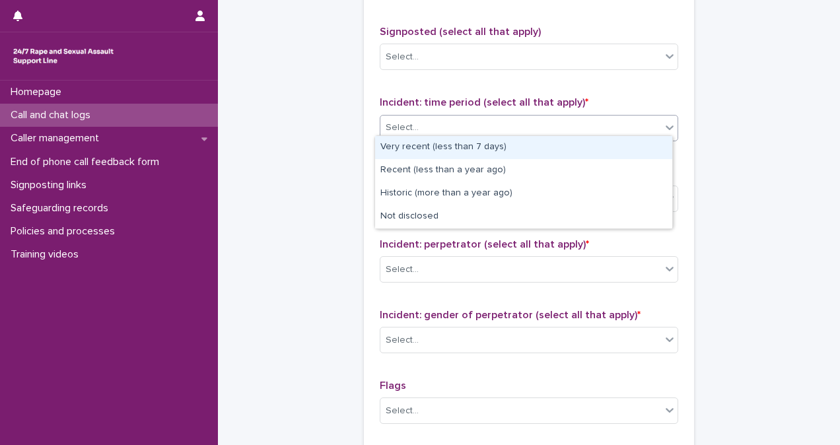
click at [538, 124] on div "Select..." at bounding box center [520, 128] width 281 height 22
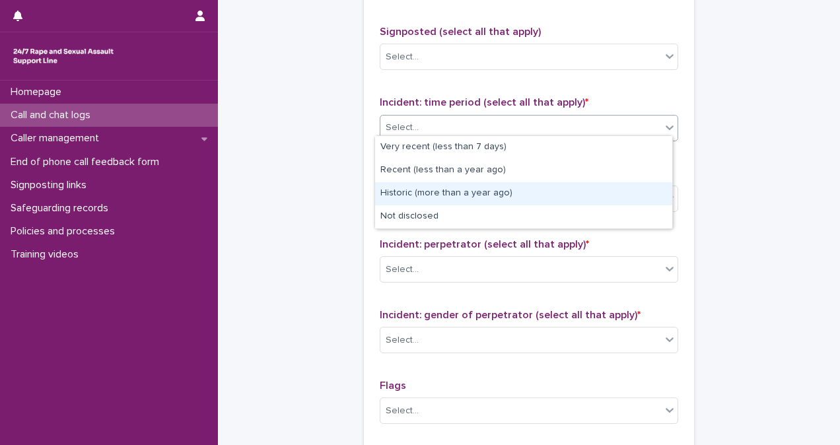
click at [535, 191] on div "Historic (more than a year ago)" at bounding box center [523, 193] width 297 height 23
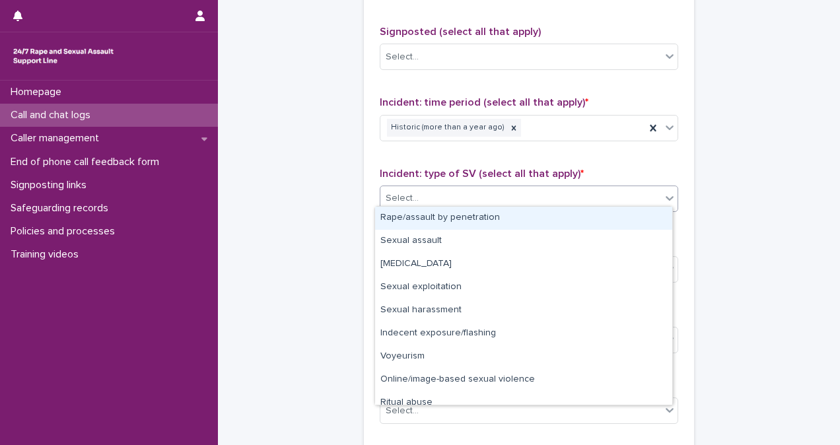
click at [535, 191] on div "Select..." at bounding box center [520, 199] width 281 height 22
click at [555, 222] on div "Rape/assault by penetration" at bounding box center [523, 218] width 297 height 23
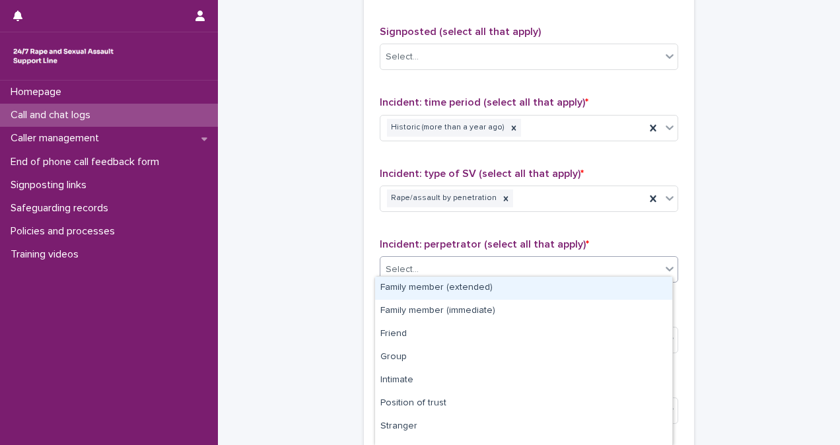
click at [551, 272] on div "Select..." at bounding box center [520, 270] width 281 height 22
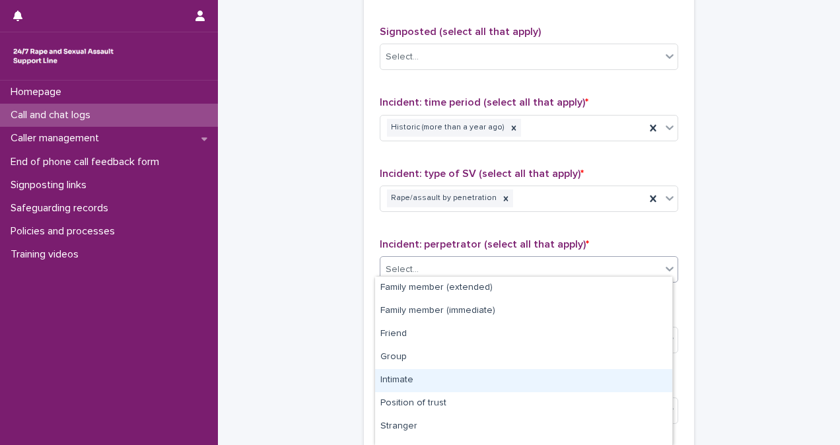
click at [631, 378] on div "Intimate" at bounding box center [523, 380] width 297 height 23
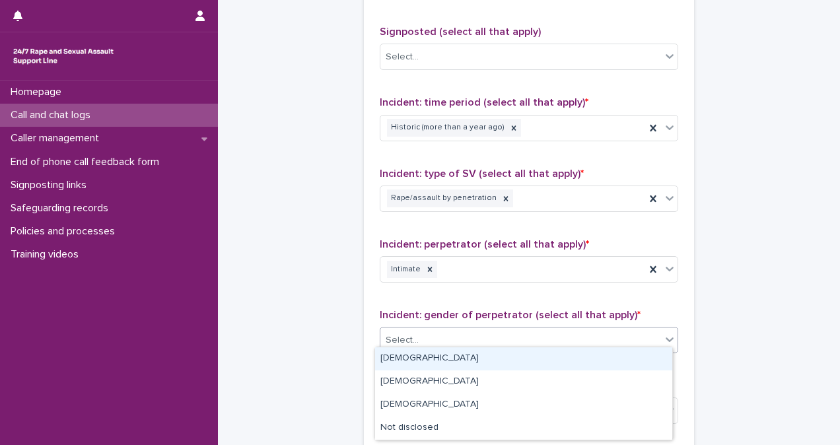
click at [607, 343] on div "Select..." at bounding box center [520, 340] width 281 height 22
click at [601, 355] on div "[DEMOGRAPHIC_DATA]" at bounding box center [523, 358] width 297 height 23
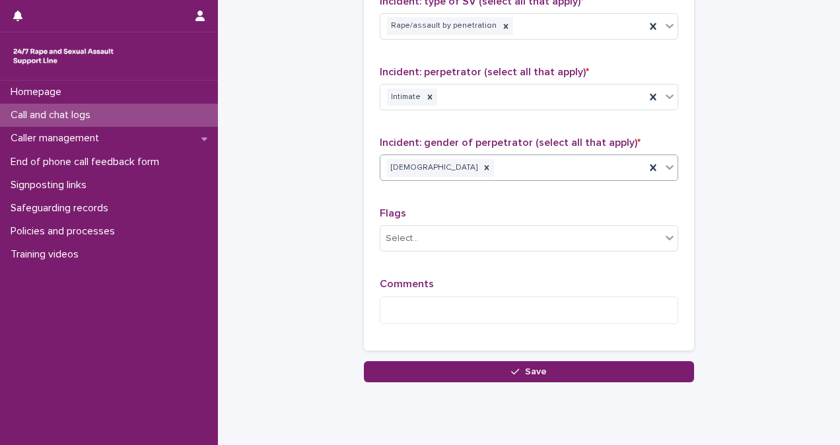
scroll to position [1081, 0]
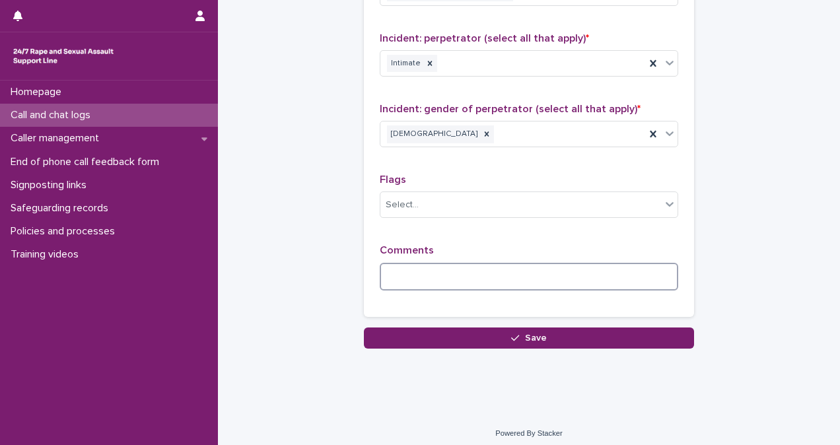
click at [484, 263] on textarea at bounding box center [529, 277] width 298 height 28
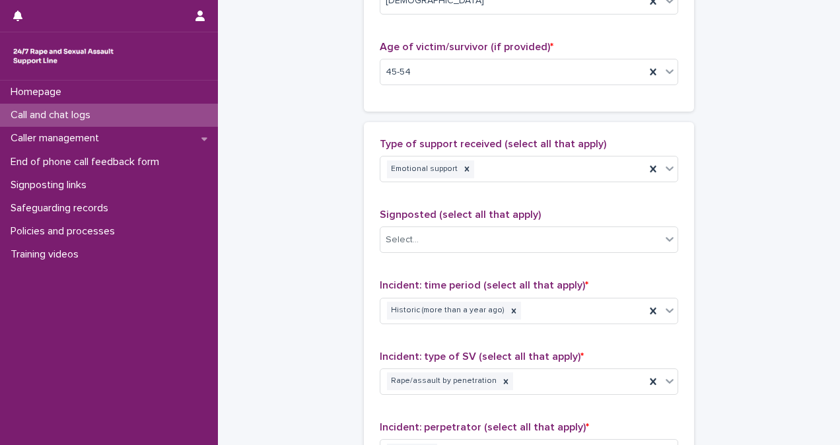
scroll to position [44, 0]
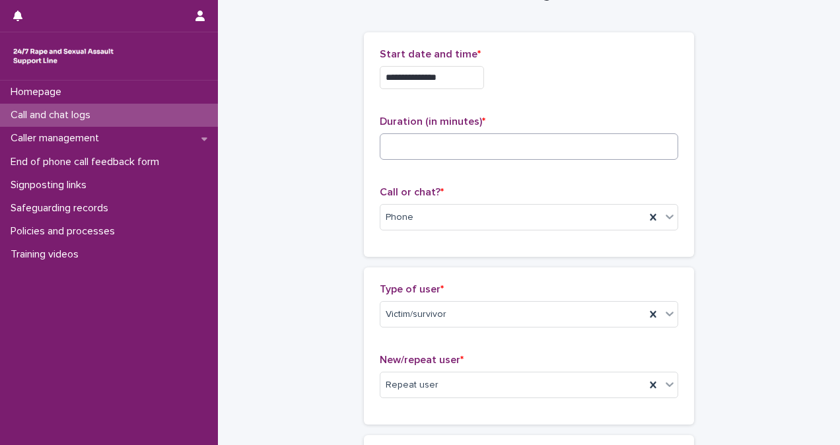
type textarea "**********"
click at [438, 154] on input at bounding box center [529, 146] width 298 height 26
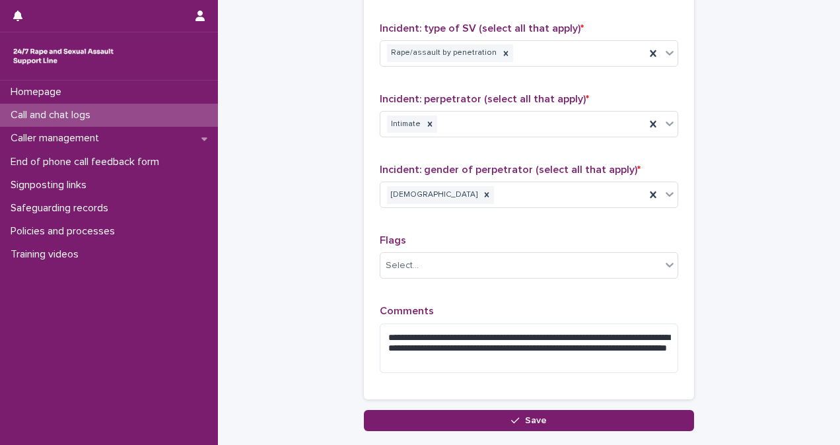
scroll to position [1103, 0]
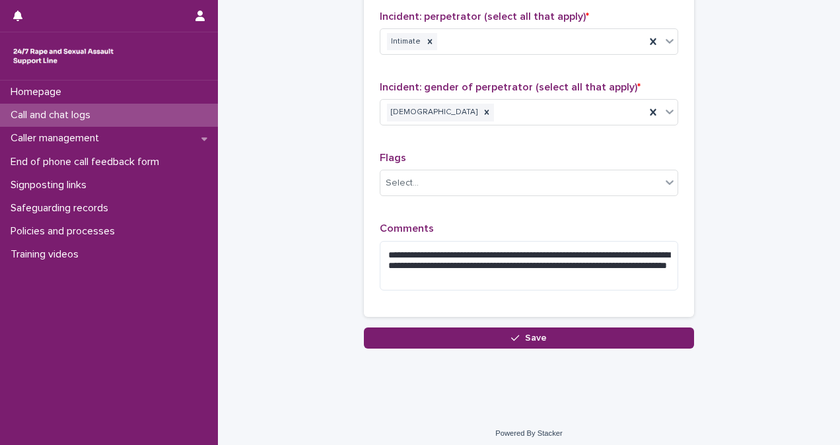
type input "**"
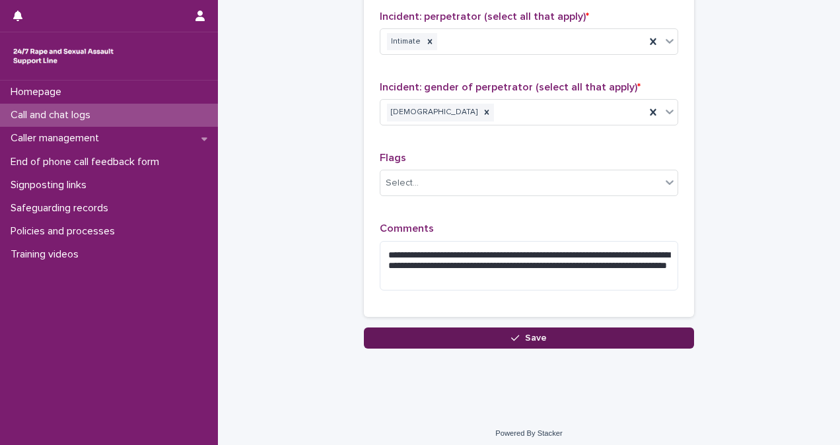
click at [538, 333] on span "Save" at bounding box center [536, 337] width 22 height 9
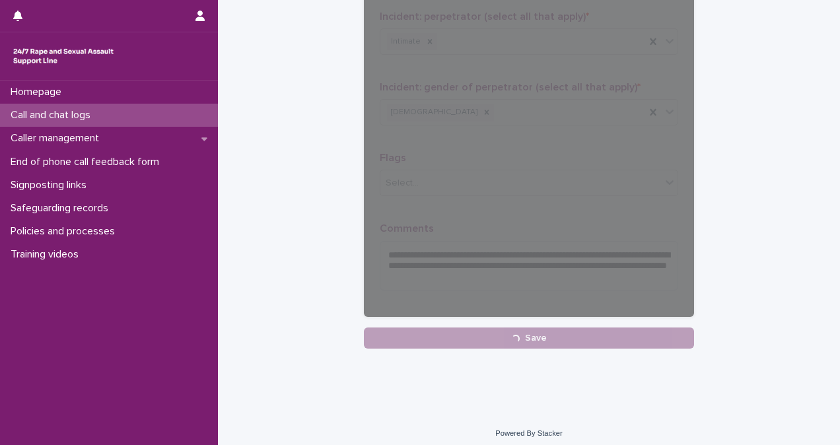
scroll to position [270, 0]
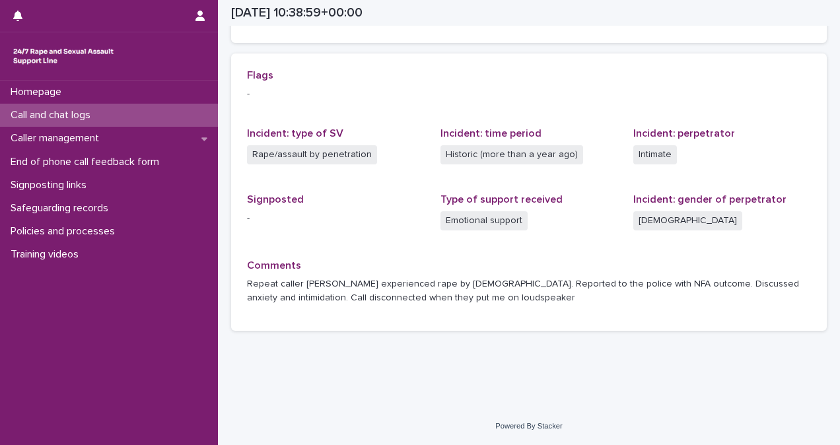
click at [138, 106] on div "Call and chat logs" at bounding box center [109, 115] width 218 height 23
